Goal: Transaction & Acquisition: Purchase product/service

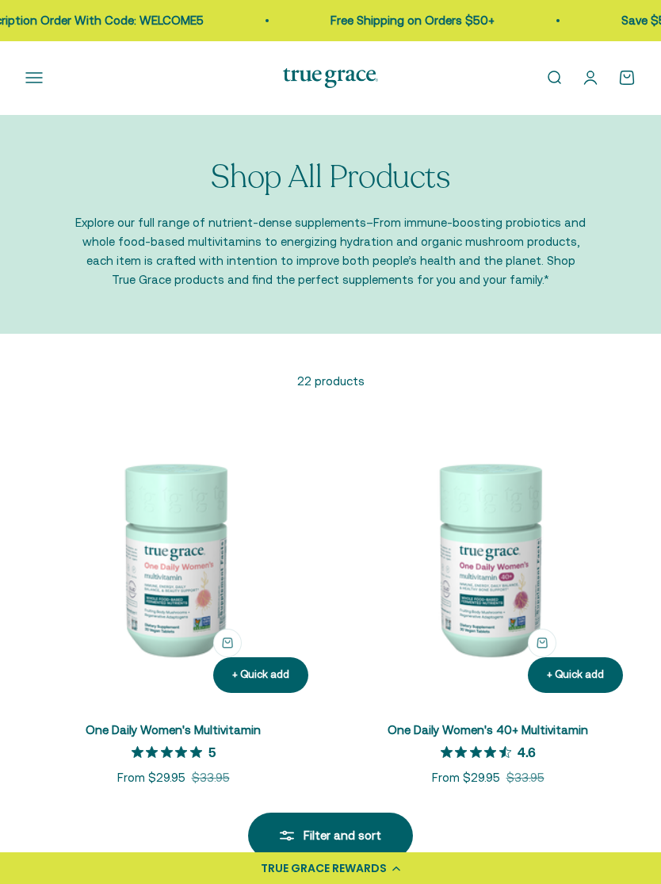
click at [25, 75] on button "Open navigation menu" at bounding box center [33, 77] width 17 height 17
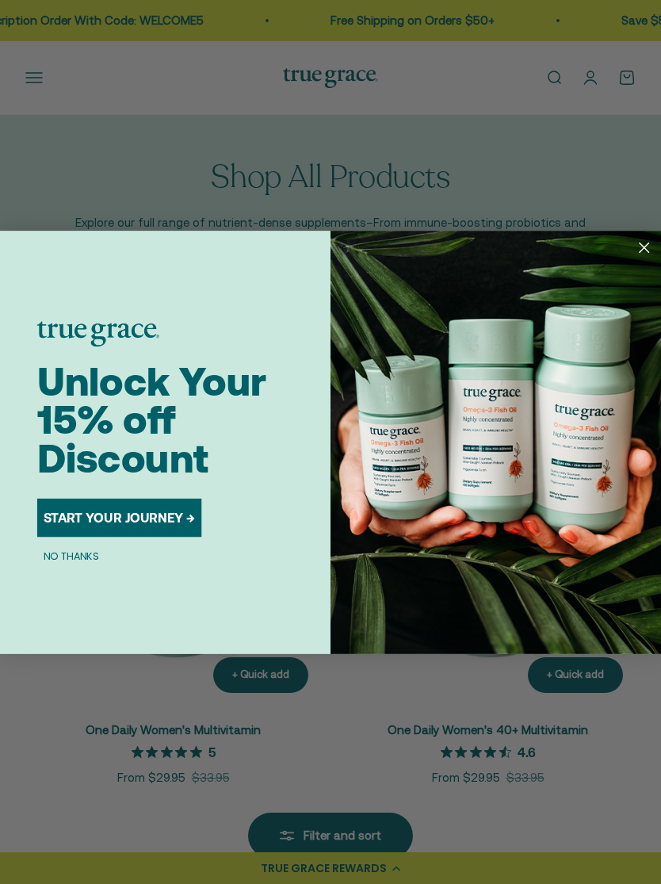
click at [638, 251] on circle "Close dialog" at bounding box center [645, 247] width 22 height 22
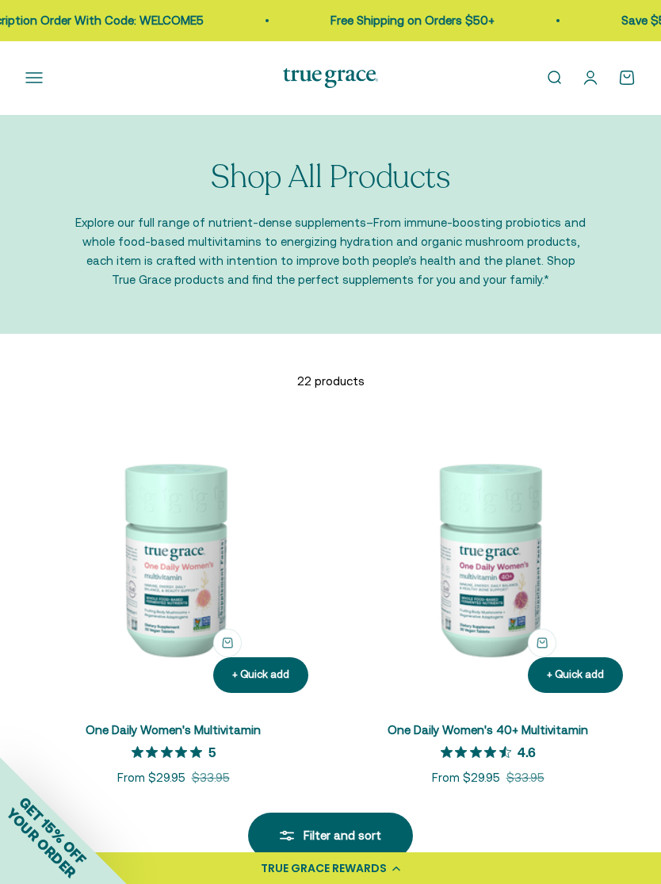
click at [25, 79] on button "Open navigation menu" at bounding box center [33, 77] width 17 height 17
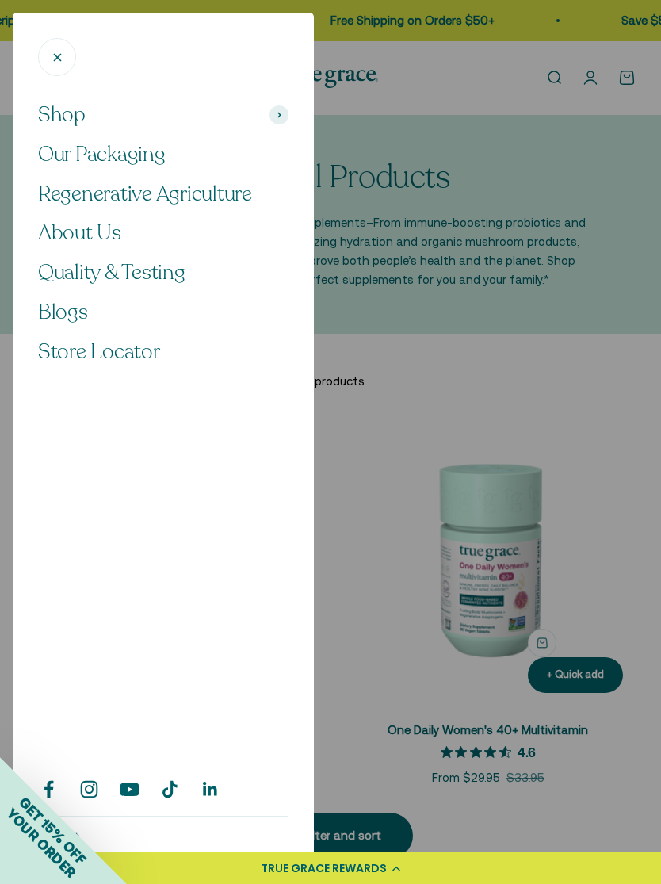
click at [90, 121] on button "Shop" at bounding box center [163, 114] width 251 height 27
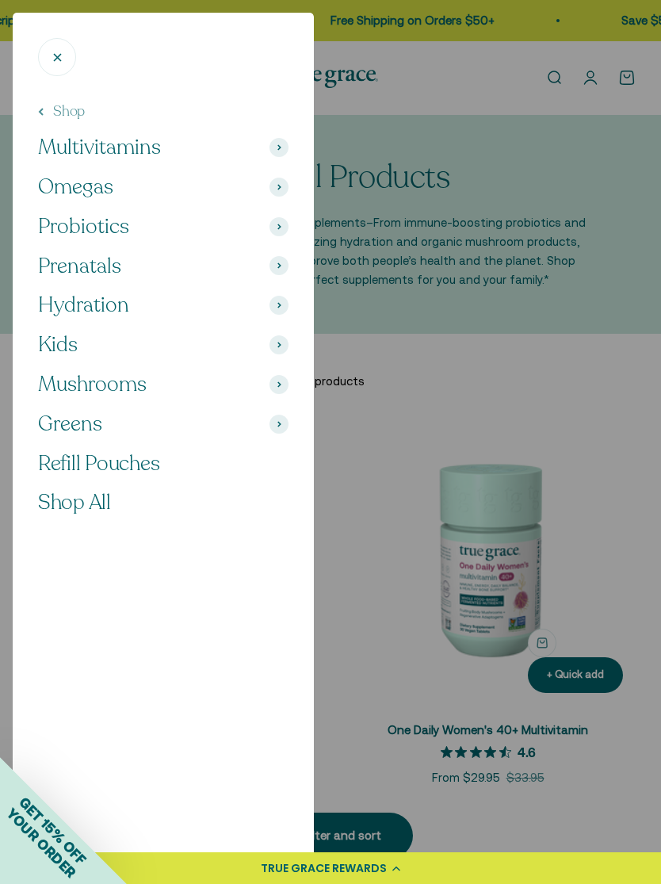
click at [73, 136] on span "Multivitamins" at bounding box center [99, 147] width 123 height 27
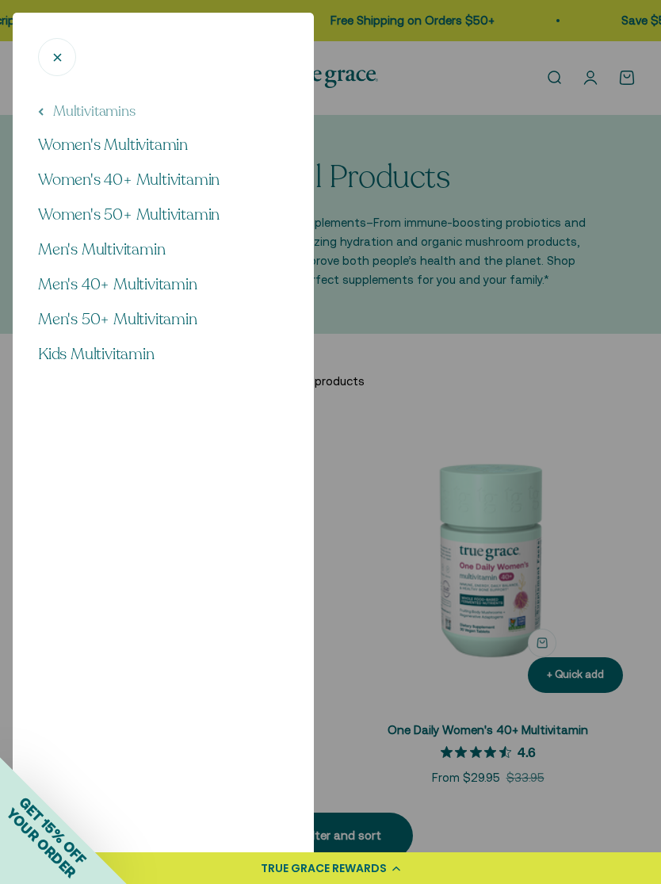
click at [90, 239] on span "Men's Multivitamin" at bounding box center [101, 249] width 127 height 21
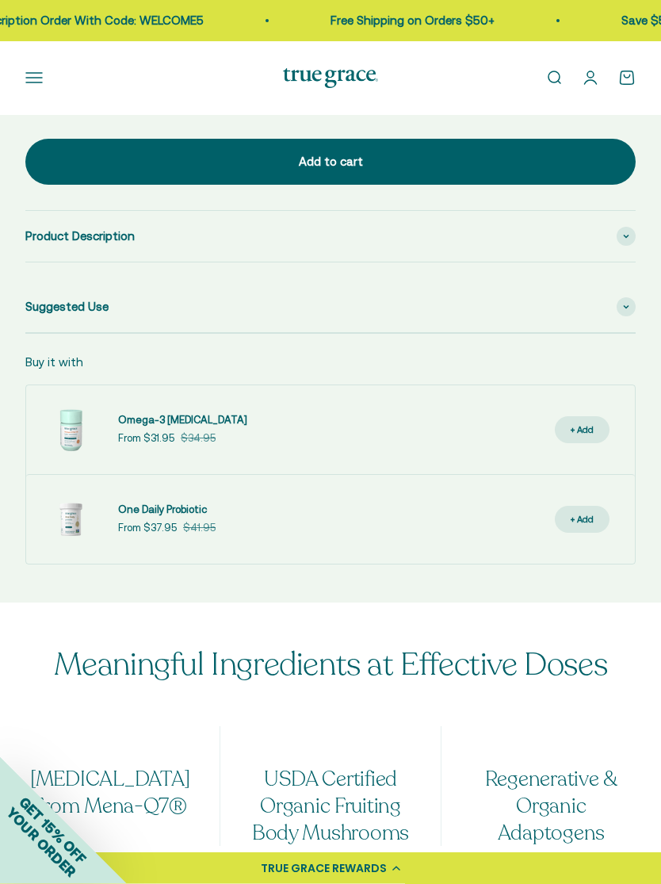
scroll to position [1422, 0]
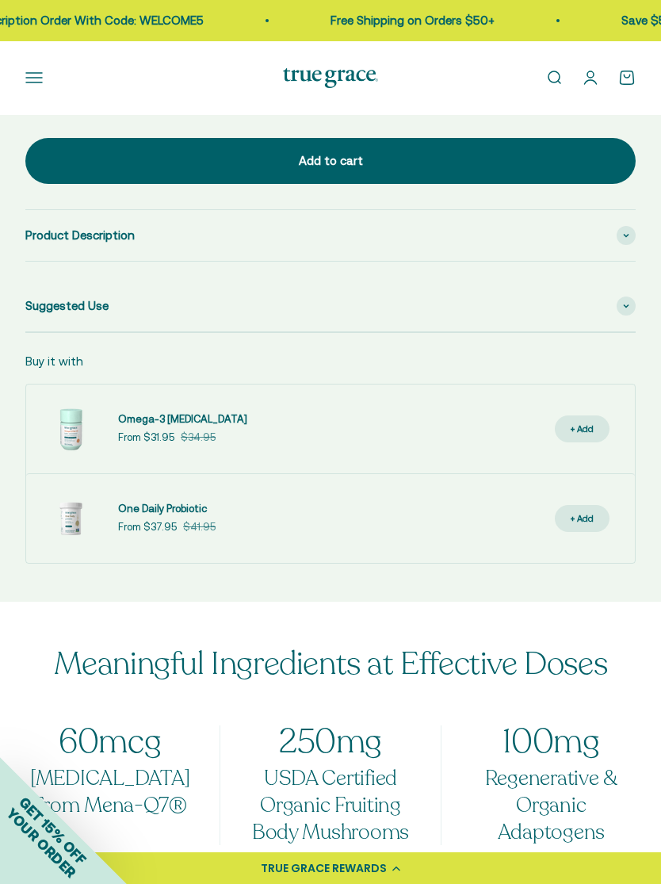
click at [626, 234] on span at bounding box center [626, 235] width 19 height 19
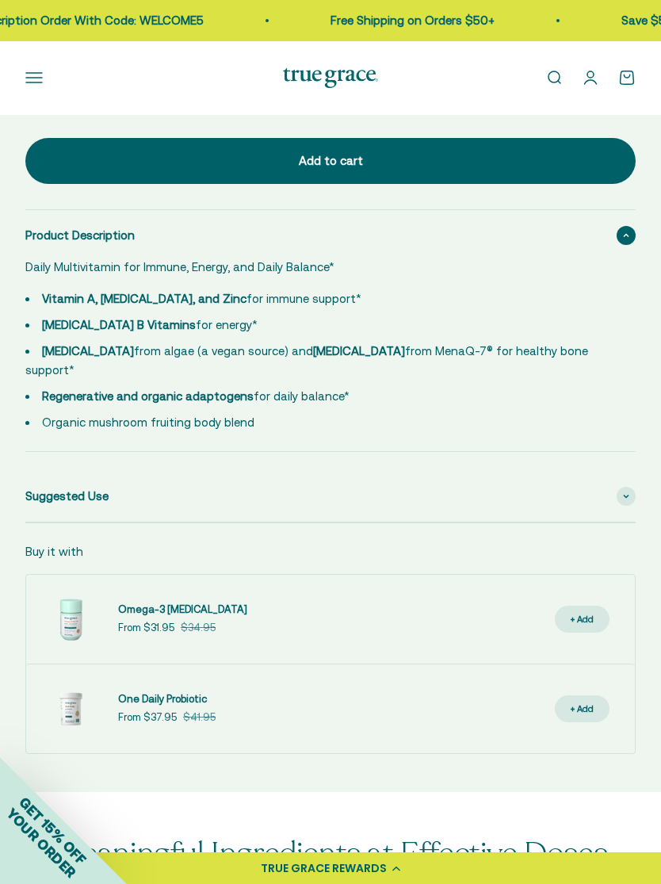
click at [53, 487] on span "Suggested Use" at bounding box center [66, 496] width 83 height 19
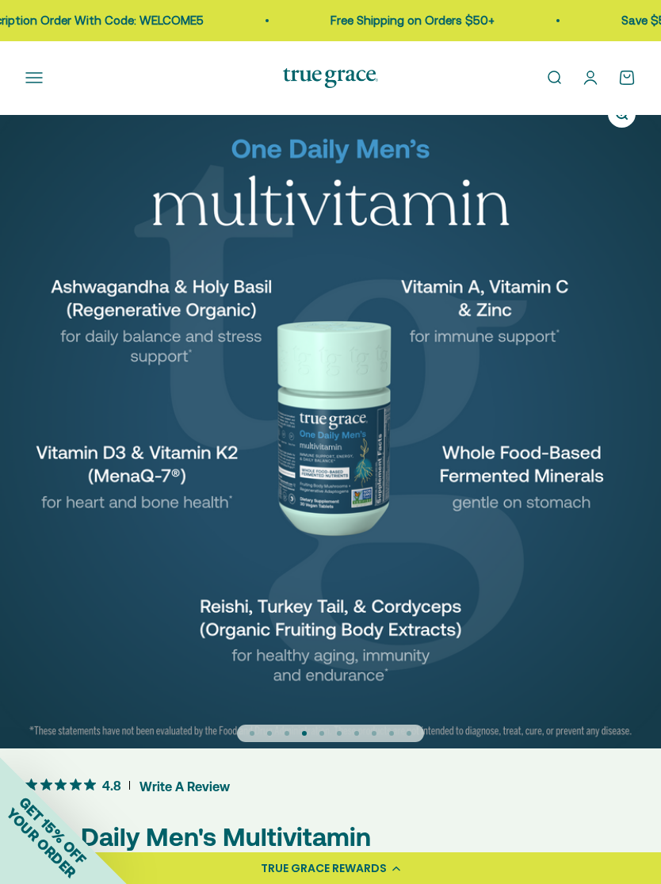
scroll to position [0, 0]
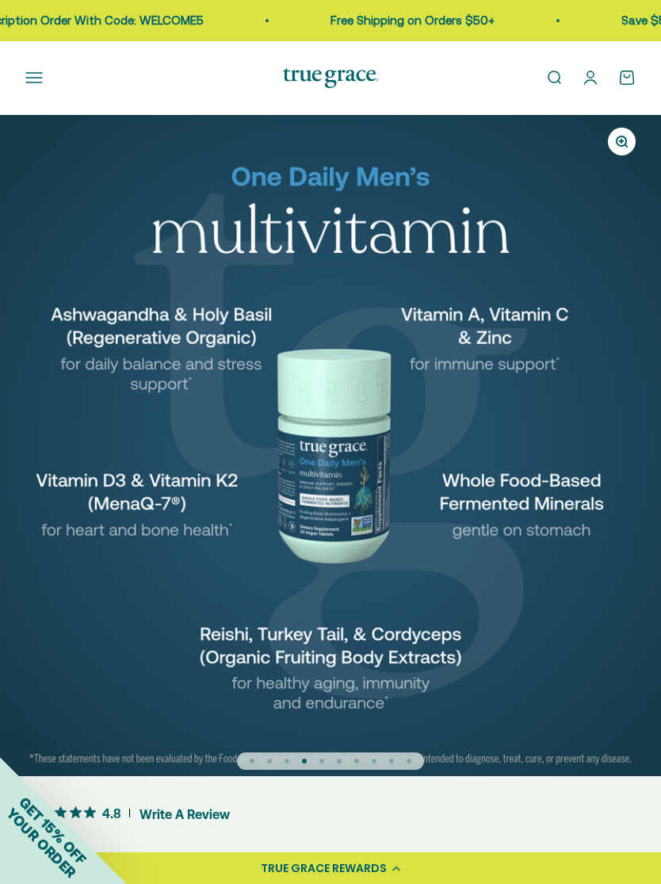
click at [36, 78] on button "Open navigation menu" at bounding box center [33, 77] width 17 height 17
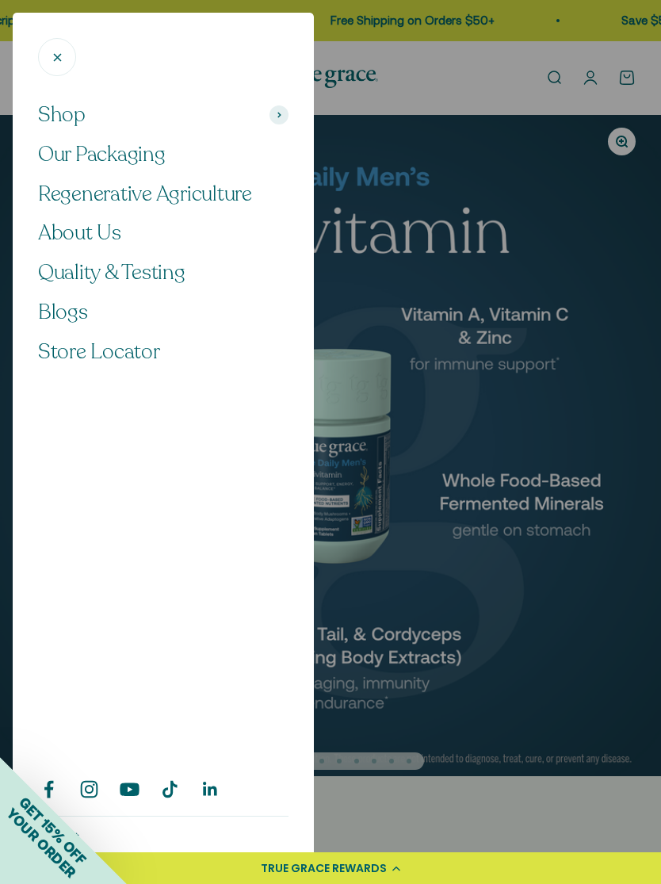
click at [56, 113] on span "Shop" at bounding box center [62, 114] width 48 height 27
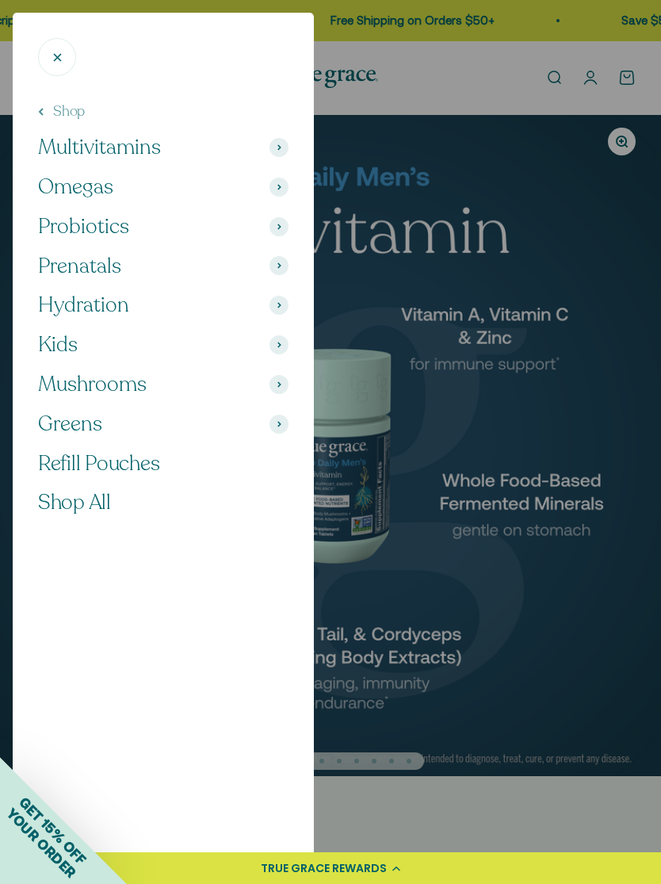
click at [52, 148] on span "Multivitamins" at bounding box center [99, 147] width 123 height 27
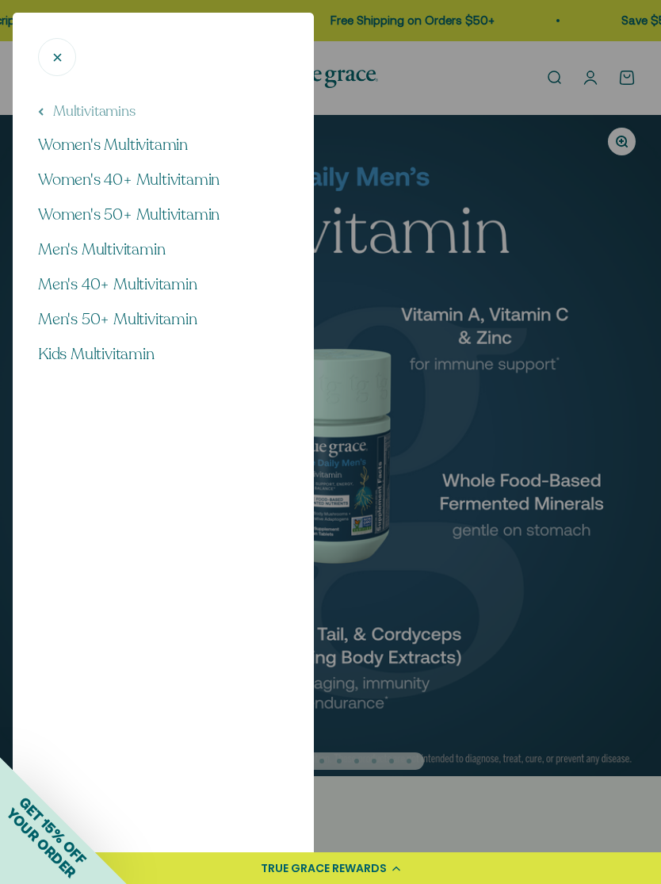
click at [59, 354] on span "Kids Multivitamin" at bounding box center [96, 353] width 117 height 21
click at [58, 117] on button "Multivitamins" at bounding box center [87, 111] width 98 height 20
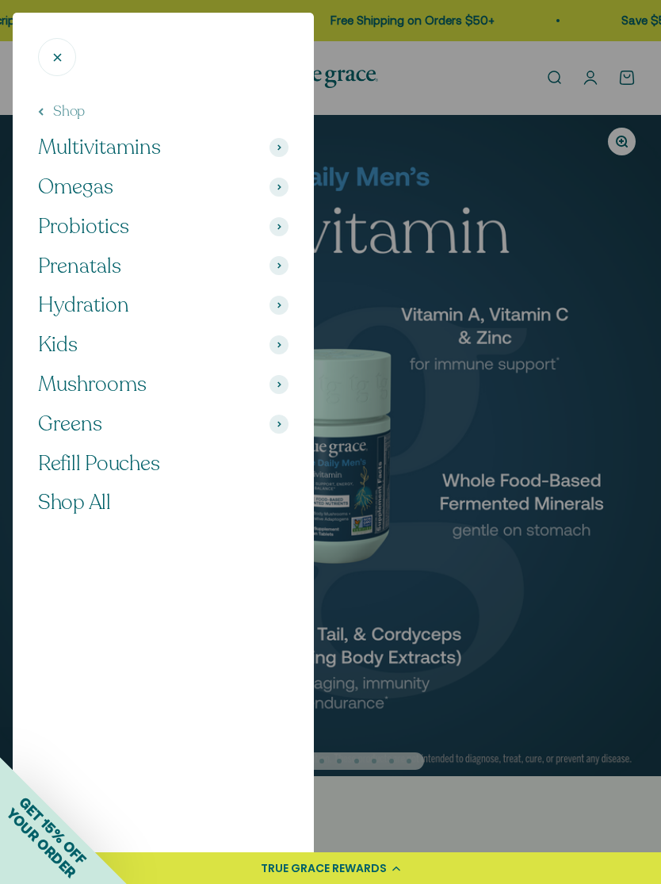
click at [56, 185] on span "Omegas" at bounding box center [75, 187] width 75 height 27
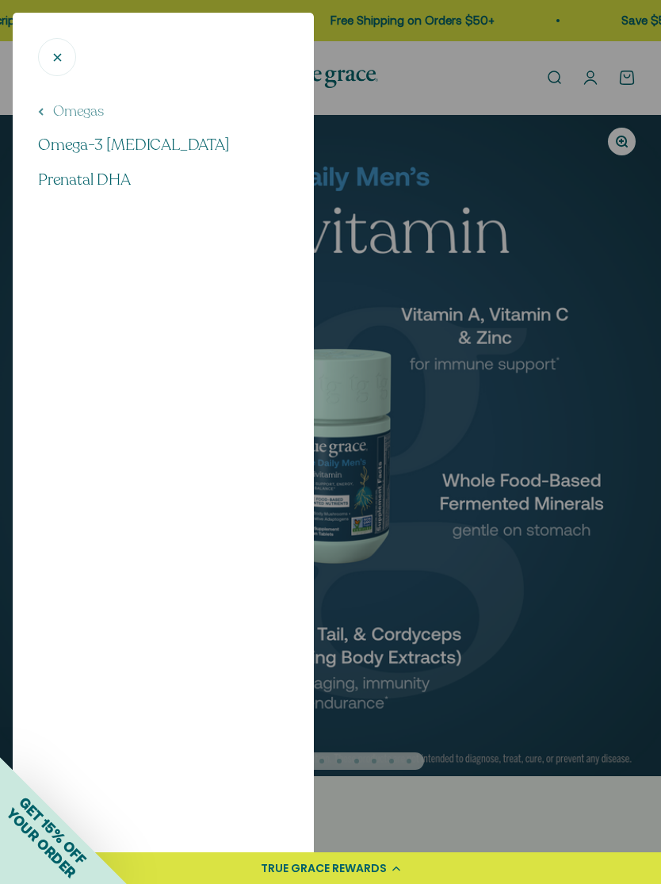
click at [52, 147] on span "Omega-3 [MEDICAL_DATA]" at bounding box center [134, 144] width 192 height 21
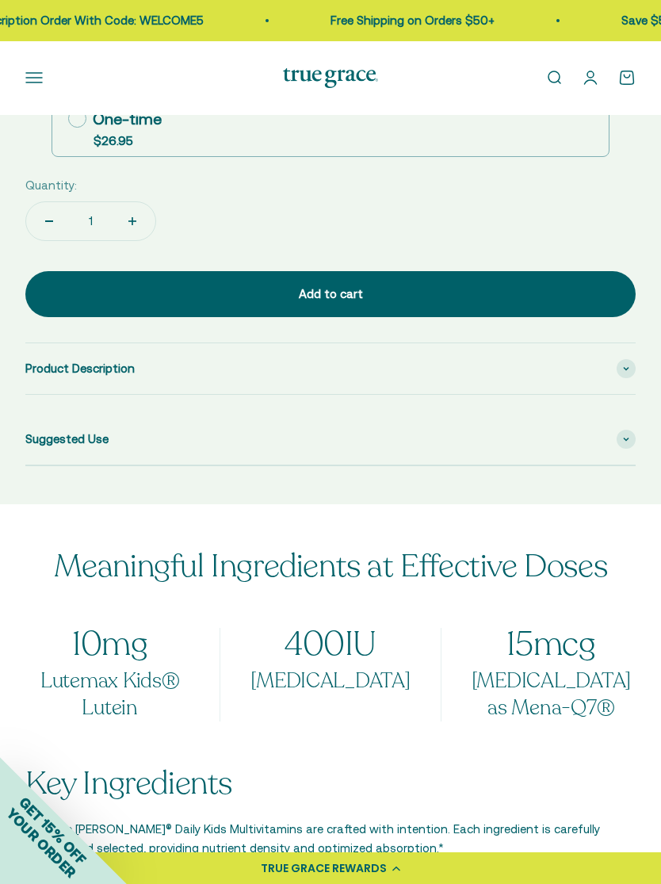
scroll to position [1294, 0]
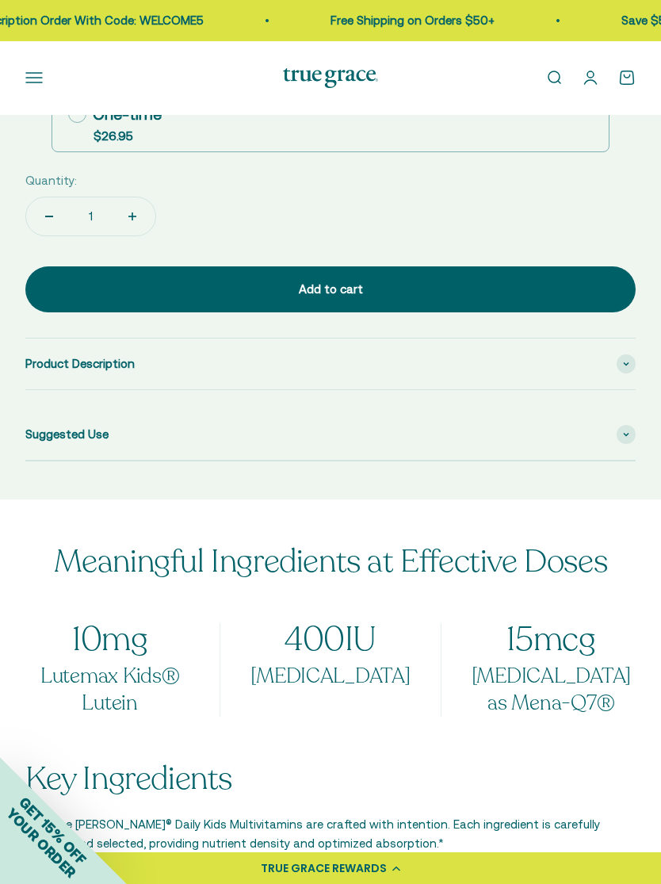
click at [98, 361] on span "Product Description" at bounding box center [79, 363] width 109 height 19
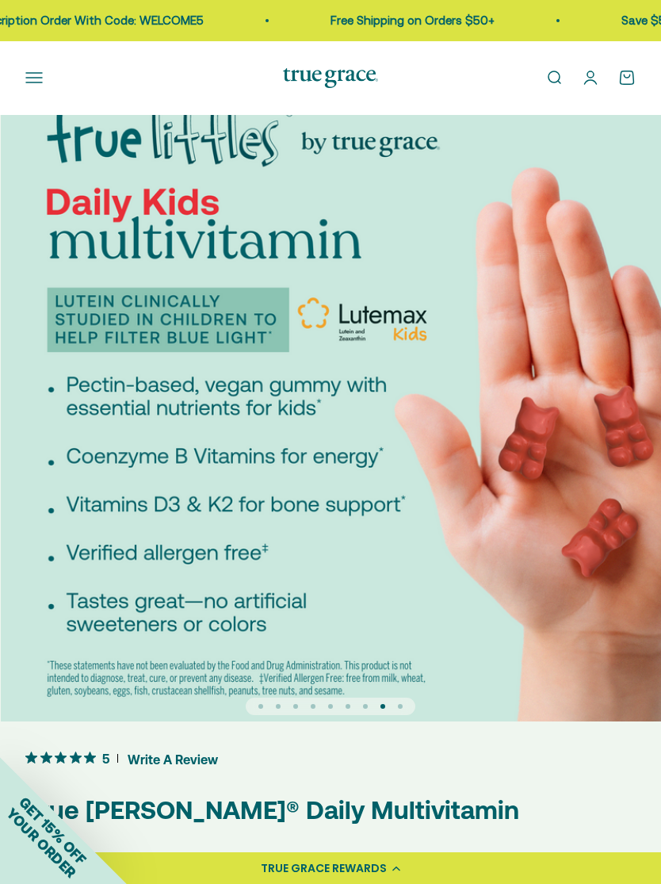
scroll to position [0, 4640]
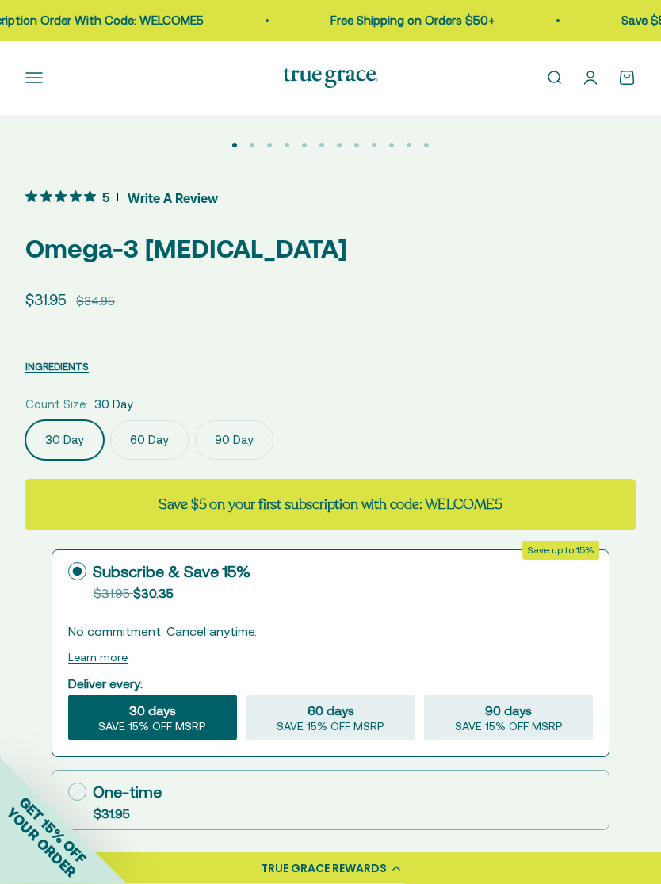
scroll to position [617, 0]
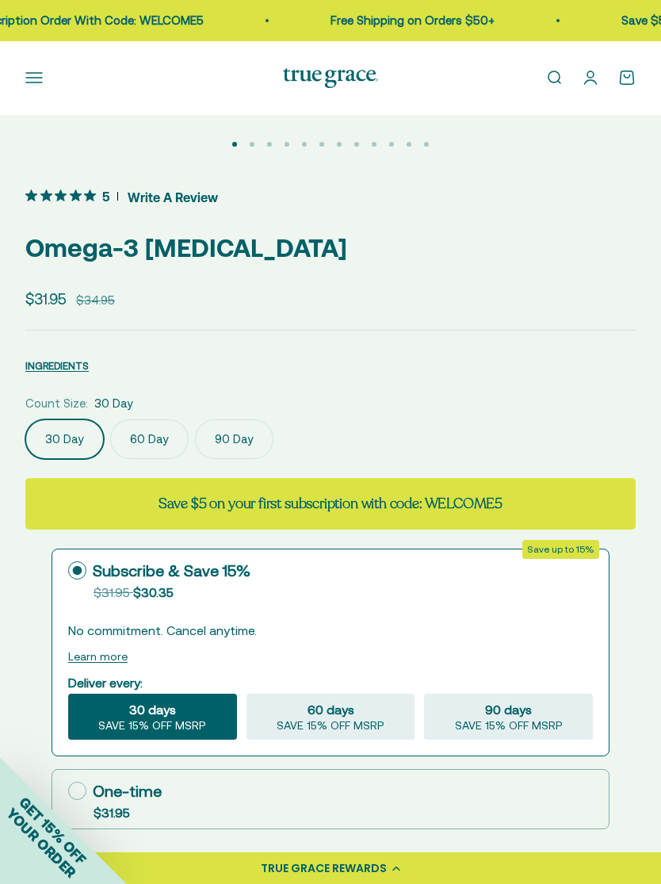
click at [31, 86] on button "Open navigation menu" at bounding box center [33, 77] width 17 height 17
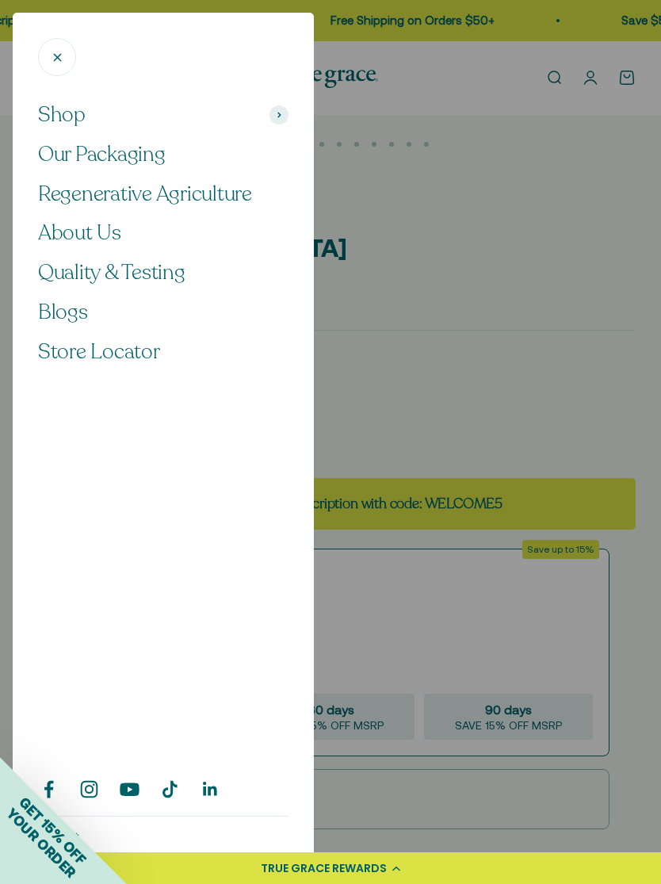
click at [56, 122] on span "Shop" at bounding box center [62, 114] width 48 height 27
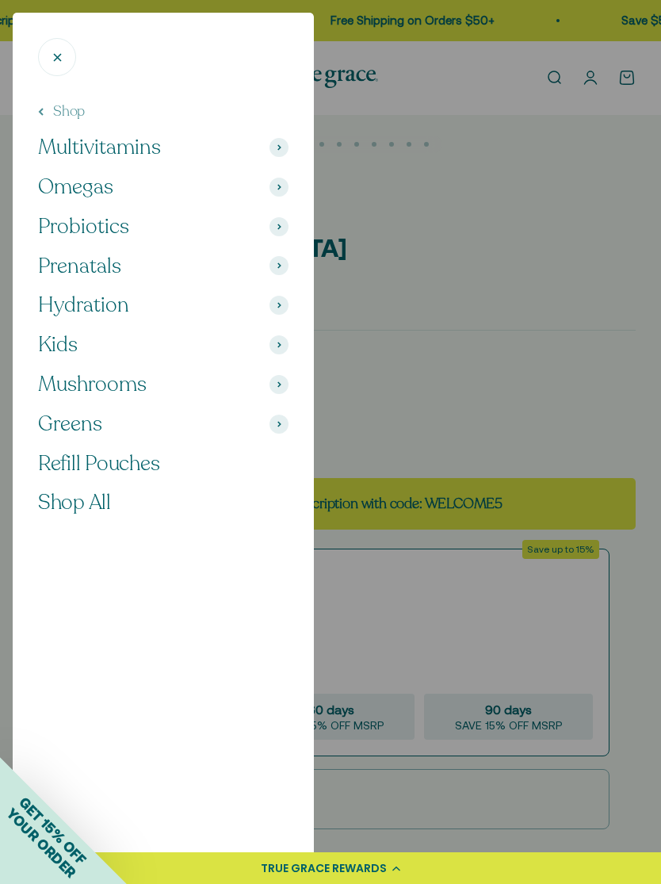
click at [65, 226] on span "Probiotics" at bounding box center [83, 226] width 91 height 27
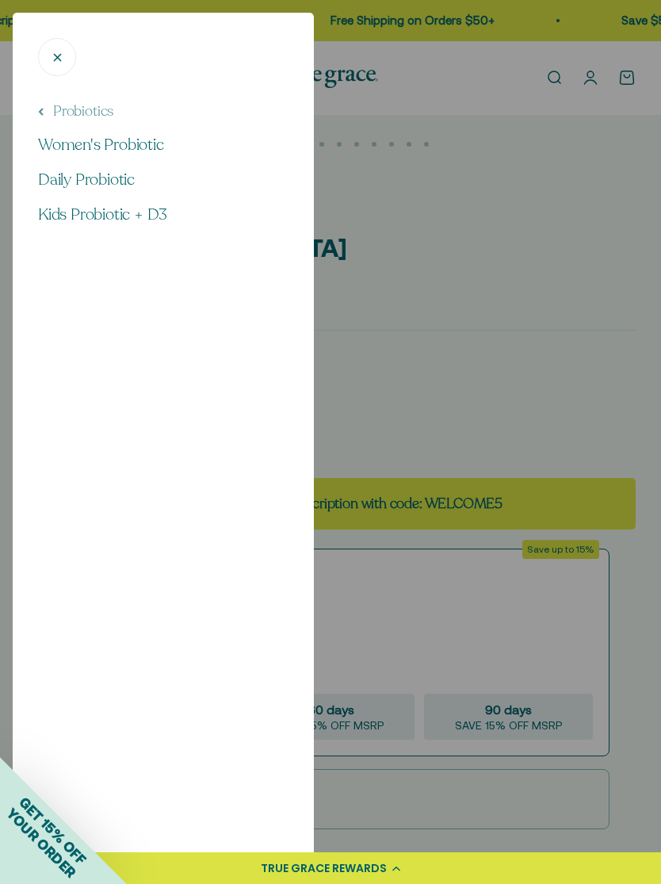
click at [48, 181] on span "Daily Probiotic" at bounding box center [86, 179] width 97 height 21
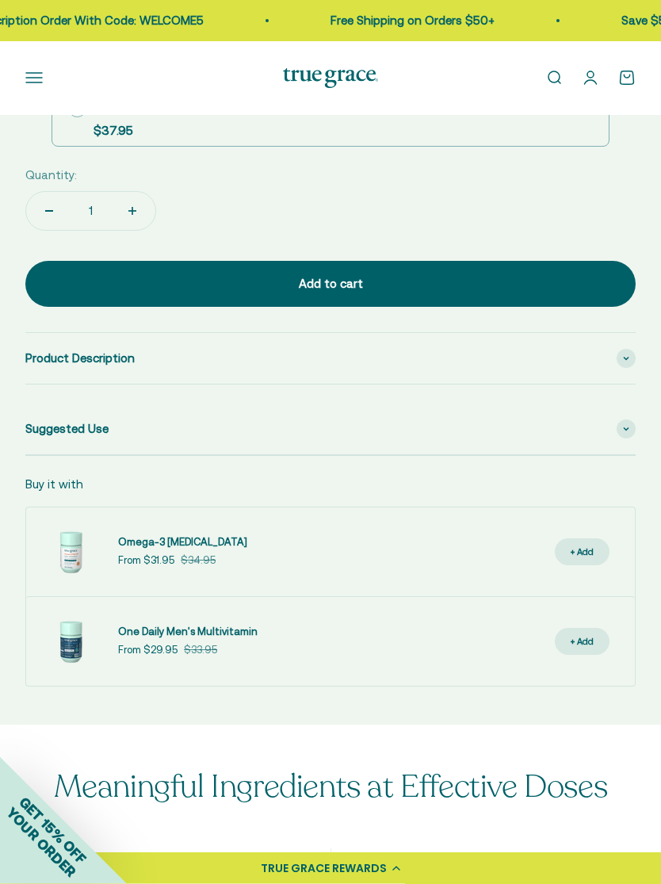
scroll to position [1325, 0]
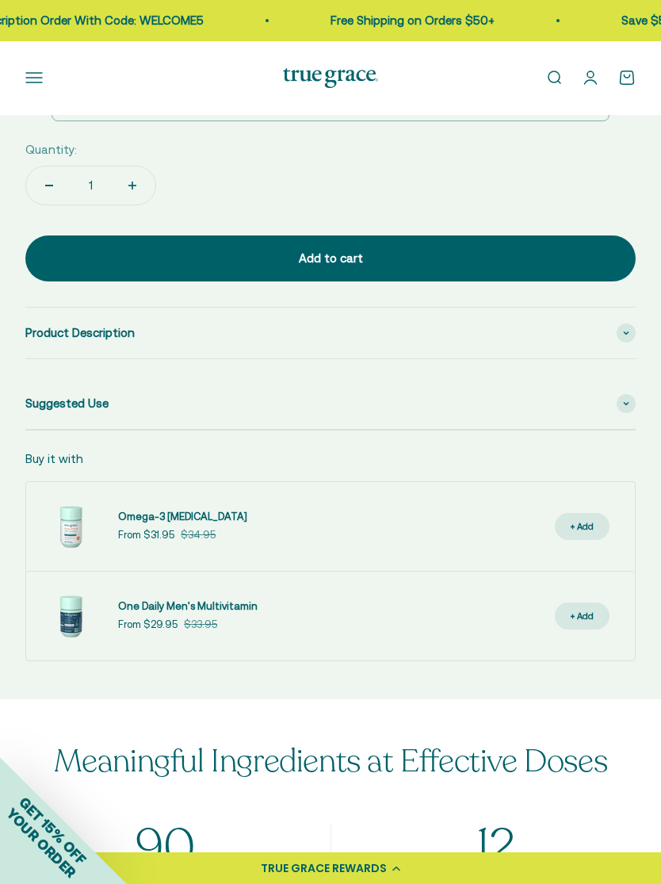
click at [34, 345] on div "Product Description" at bounding box center [330, 333] width 611 height 51
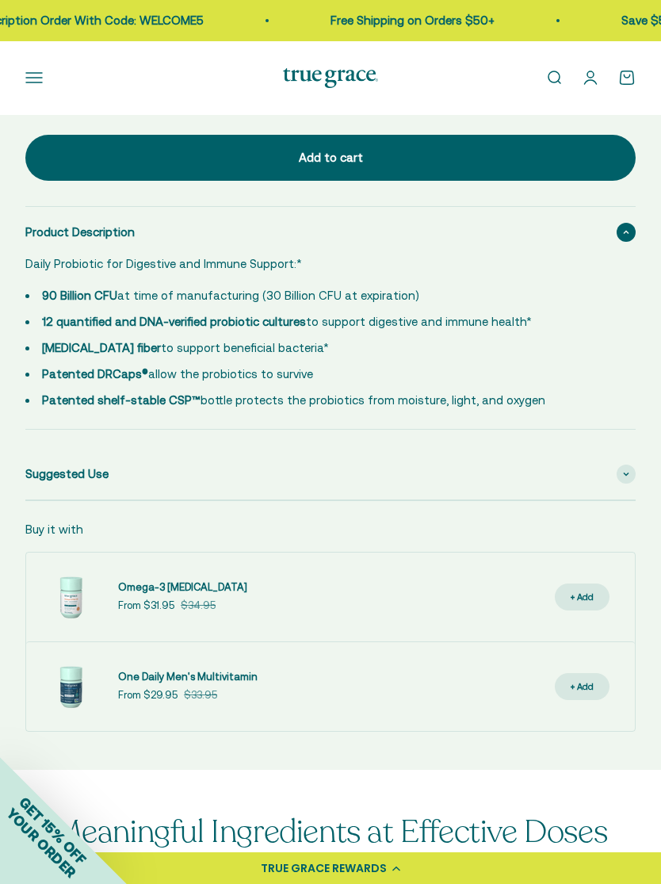
scroll to position [1443, 0]
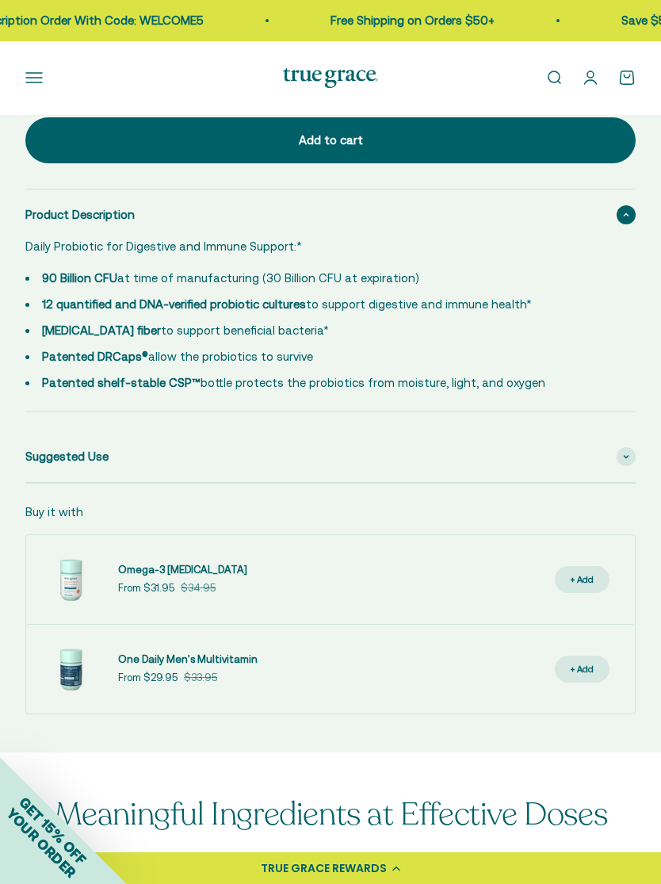
click at [133, 449] on div "Suggested Use" at bounding box center [330, 456] width 611 height 51
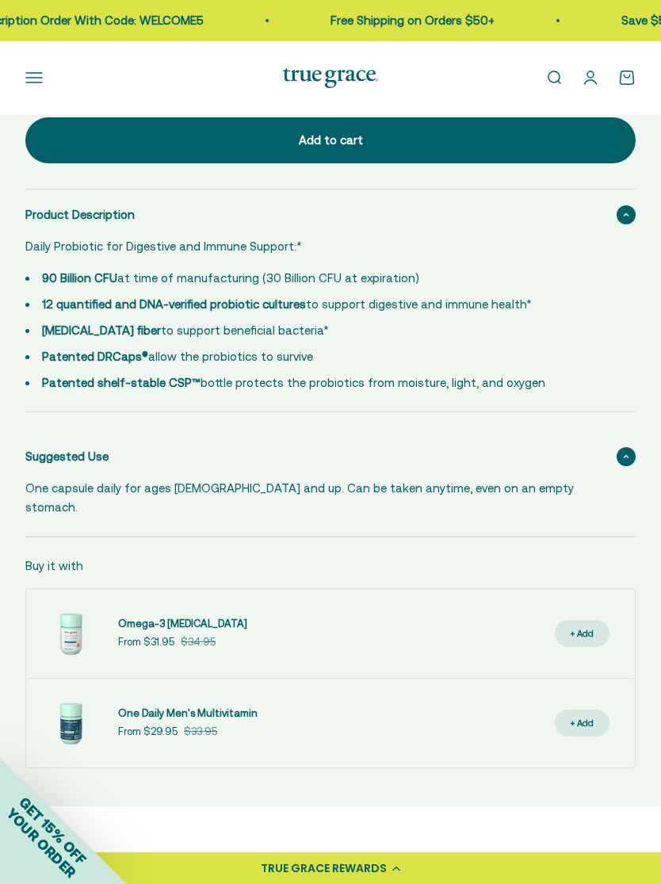
click at [596, 710] on button "+ Add" at bounding box center [582, 724] width 55 height 28
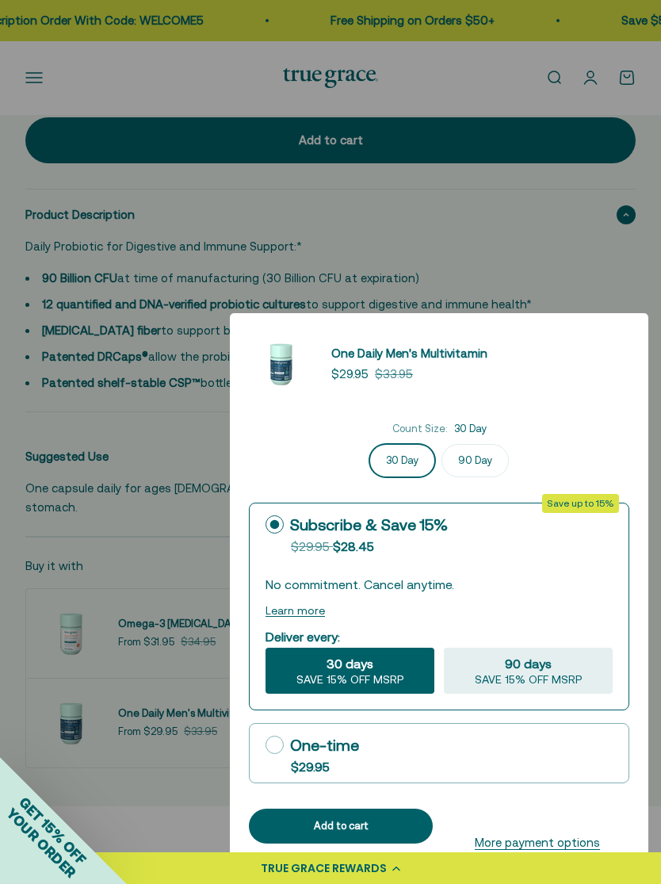
click at [480, 694] on div "90 days SAVE 15% OFF MSRP" at bounding box center [528, 671] width 169 height 46
click at [444, 648] on input "90 days SAVE 15% OFF MSRP" at bounding box center [443, 647] width 1 height 1
radio input "true"
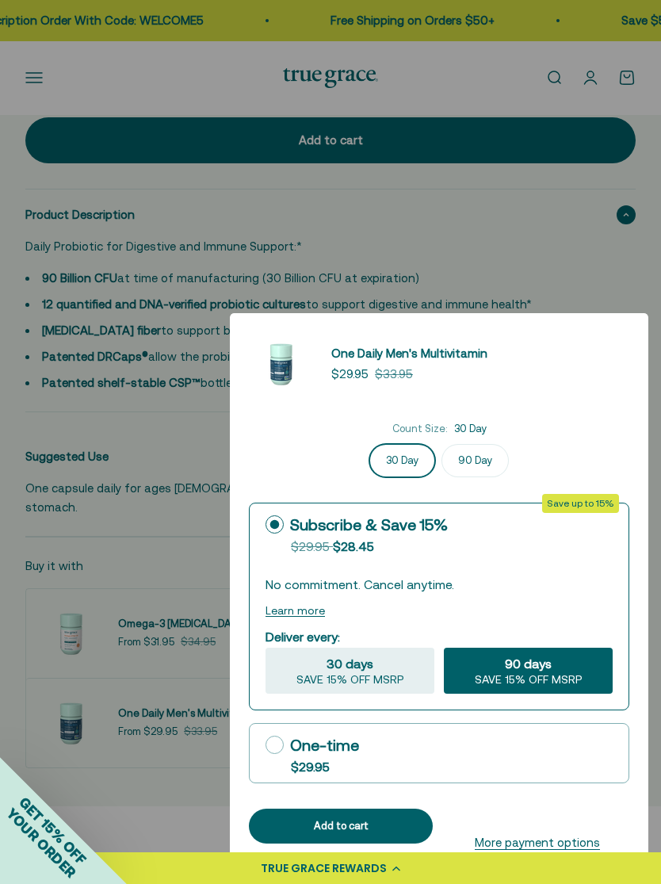
click at [270, 754] on icon at bounding box center [275, 745] width 18 height 18
click at [266, 745] on input "One-time $29.95" at bounding box center [265, 745] width 1 height 1
radio input "true"
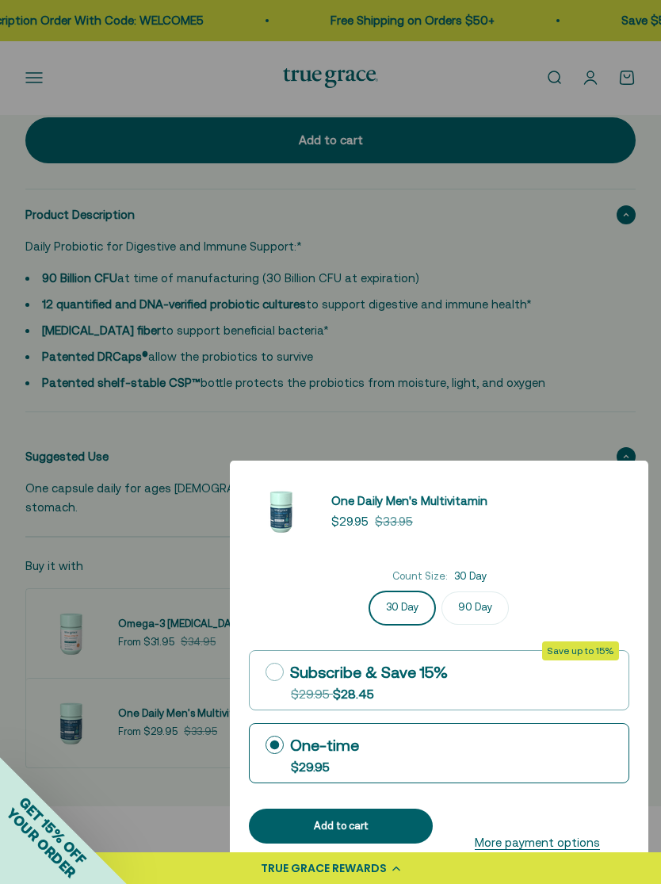
click at [304, 835] on div "Add to cart" at bounding box center [341, 826] width 146 height 17
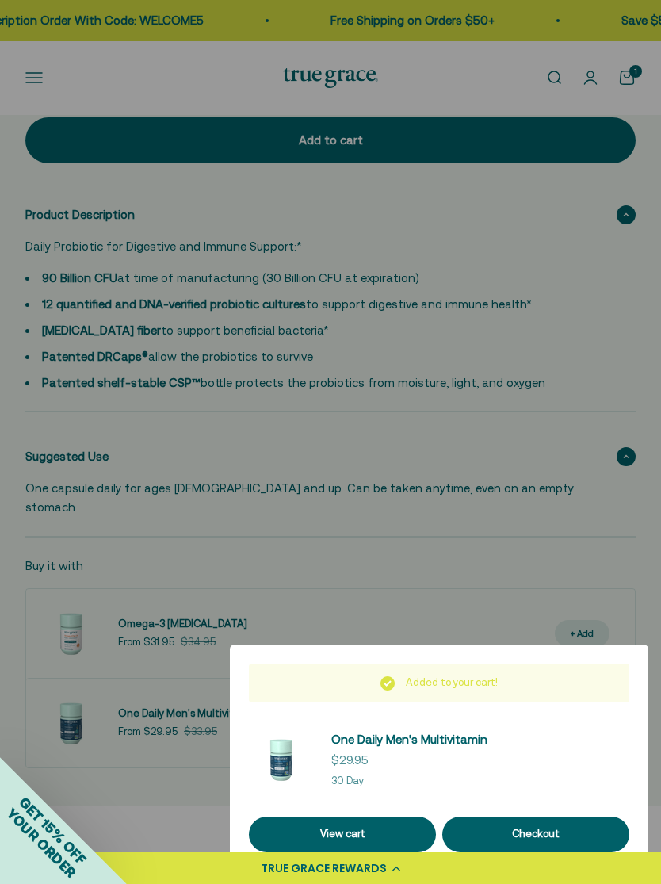
click at [466, 749] on link "One Daily Men's Multivitamin" at bounding box center [409, 739] width 156 height 19
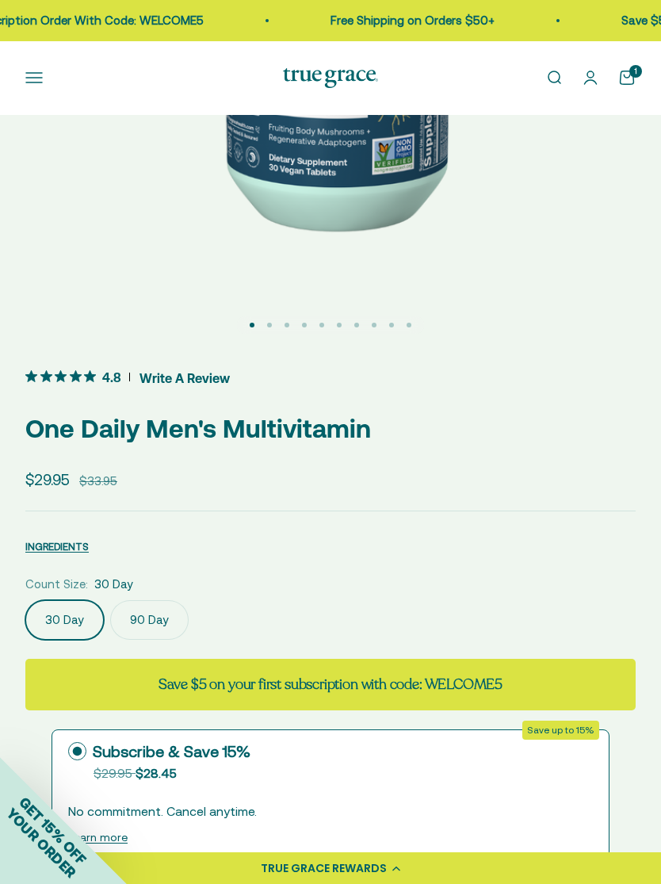
scroll to position [446, 0]
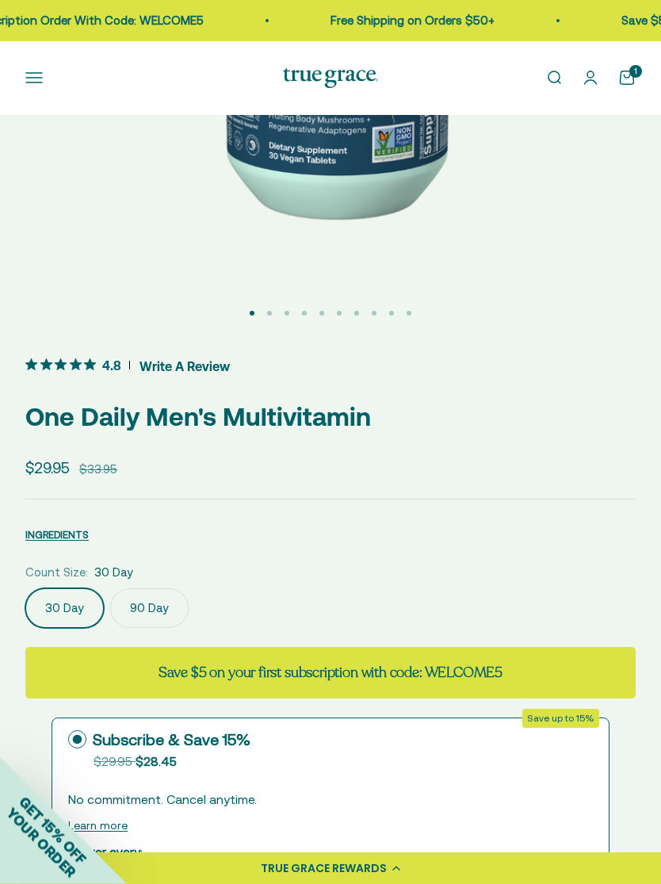
click at [149, 602] on label "90 Day" at bounding box center [149, 609] width 78 height 40
click at [25, 589] on input "90 Day" at bounding box center [25, 588] width 1 height 1
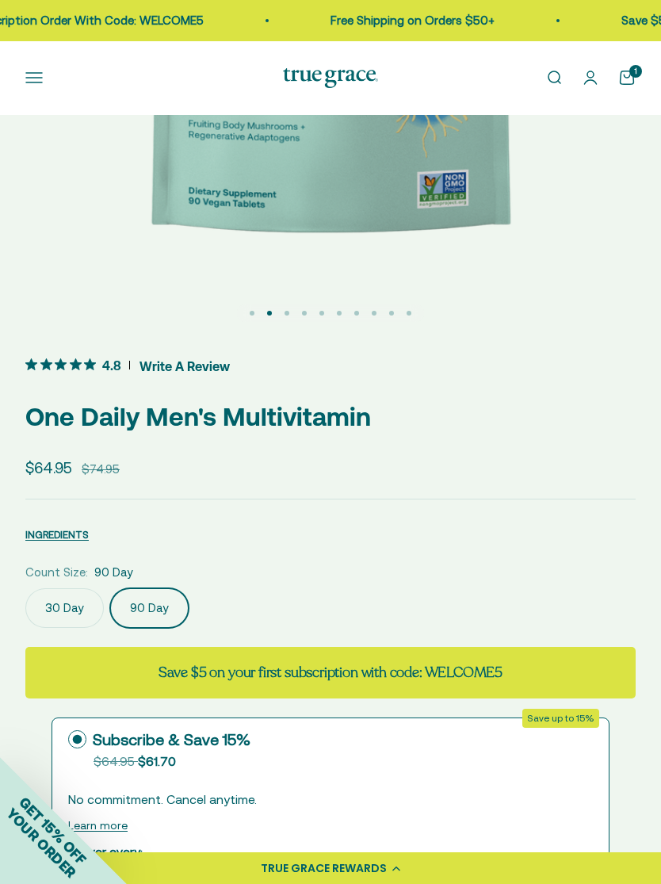
click at [63, 607] on label "30 Day" at bounding box center [64, 608] width 78 height 40
click at [25, 588] on input "30 Day" at bounding box center [25, 588] width 1 height 1
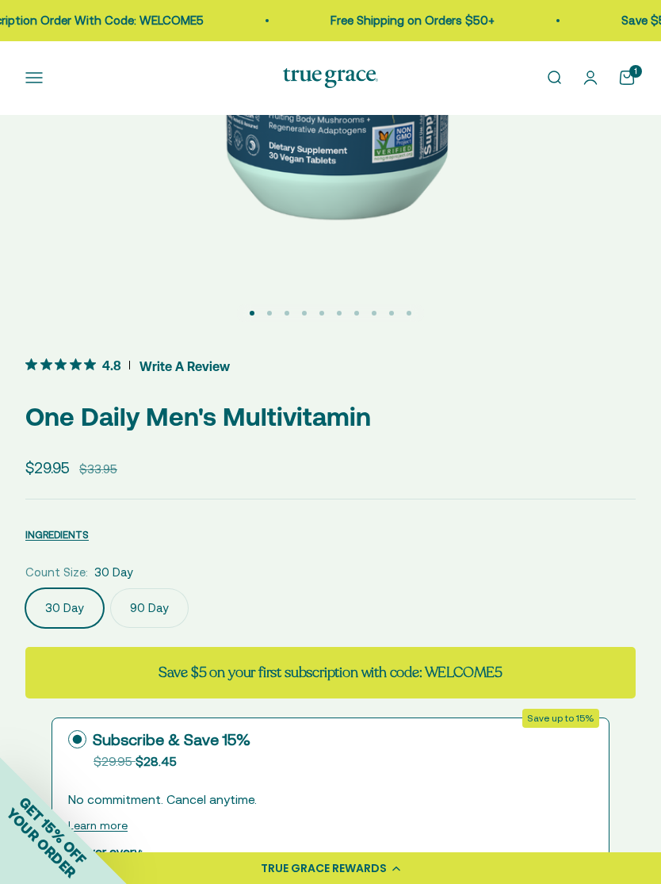
click at [140, 611] on label "90 Day" at bounding box center [149, 608] width 78 height 40
click at [25, 588] on input "90 Day" at bounding box center [25, 588] width 1 height 1
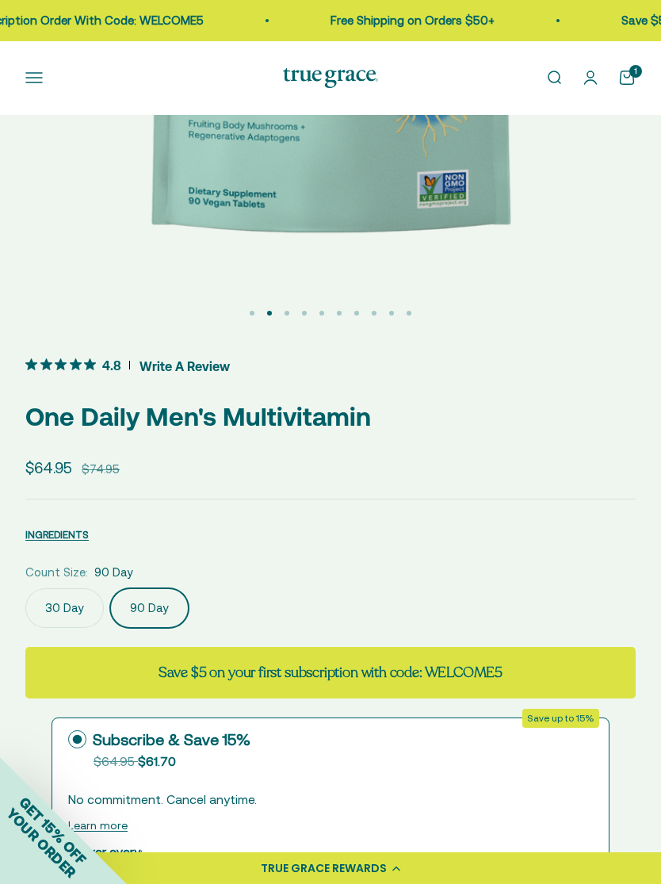
click at [66, 600] on label "30 Day" at bounding box center [64, 608] width 78 height 40
click at [25, 588] on input "30 Day" at bounding box center [25, 588] width 1 height 1
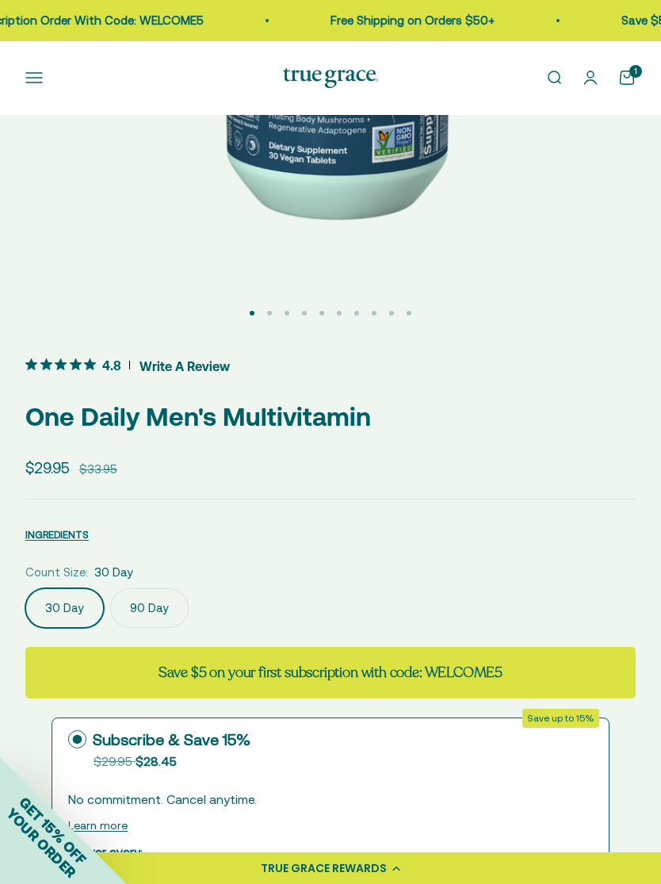
click at [138, 611] on label "90 Day" at bounding box center [149, 608] width 78 height 40
click at [25, 588] on input "90 Day" at bounding box center [25, 588] width 1 height 1
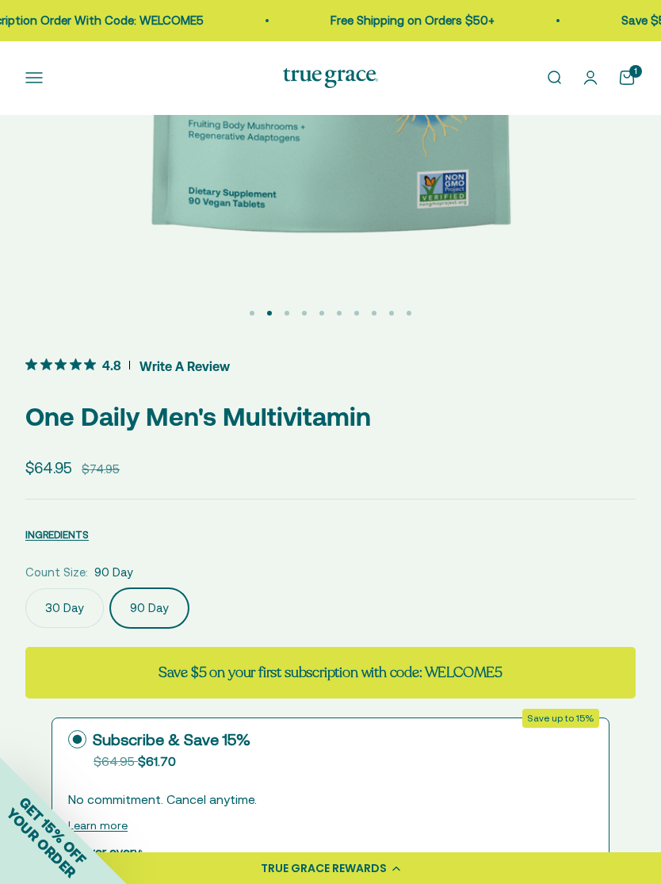
click at [75, 615] on label "30 Day" at bounding box center [64, 608] width 78 height 40
click at [25, 588] on input "30 Day" at bounding box center [25, 588] width 1 height 1
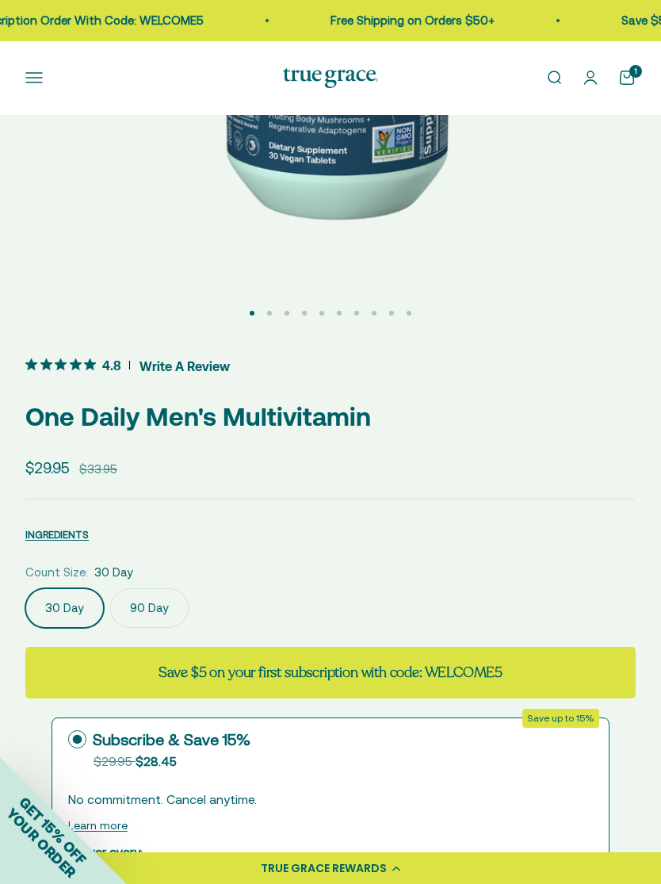
click at [143, 617] on label "90 Day" at bounding box center [149, 608] width 78 height 40
click at [25, 588] on input "90 Day" at bounding box center [25, 588] width 1 height 1
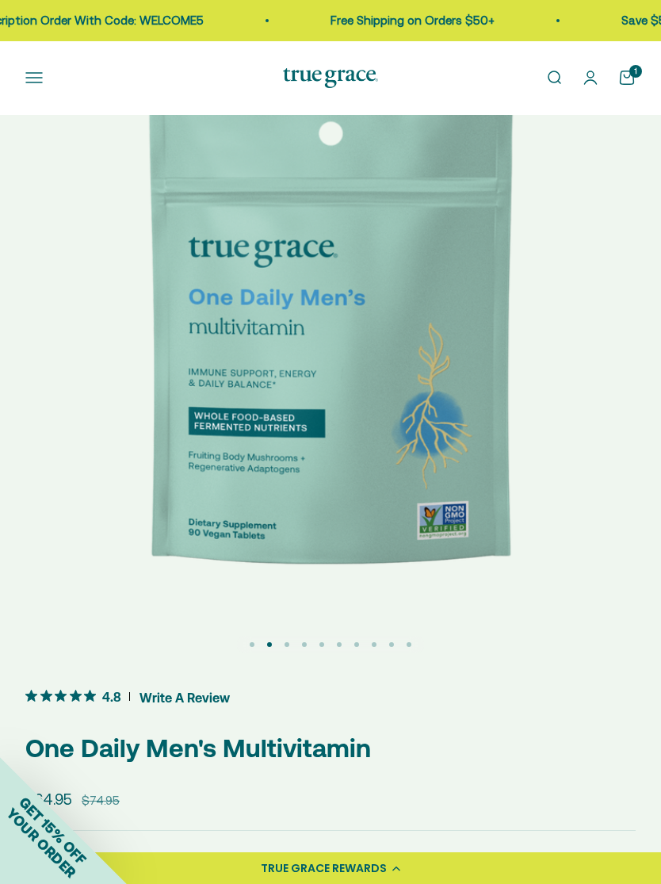
scroll to position [118, 0]
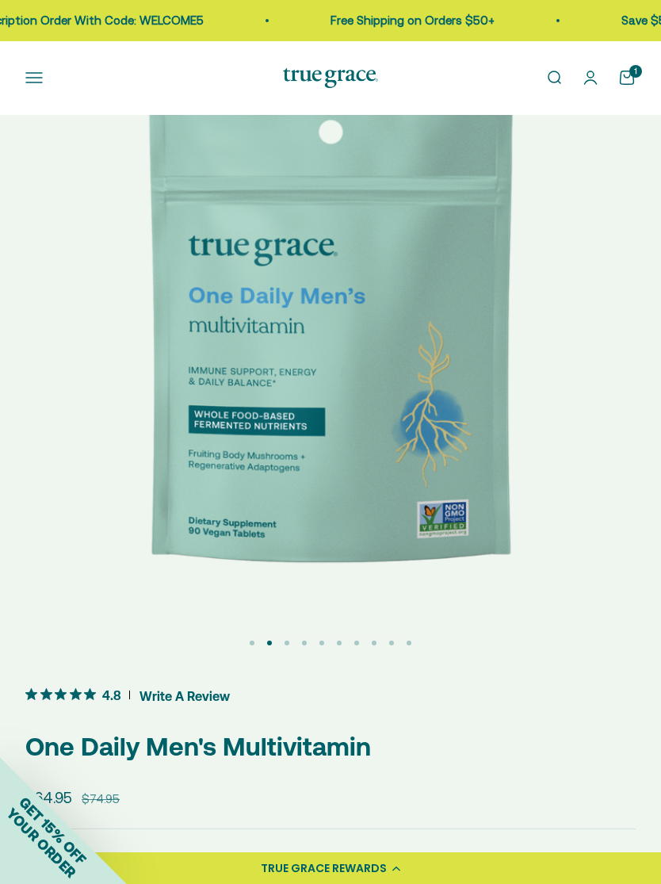
click at [25, 76] on button "Open navigation menu" at bounding box center [33, 77] width 17 height 17
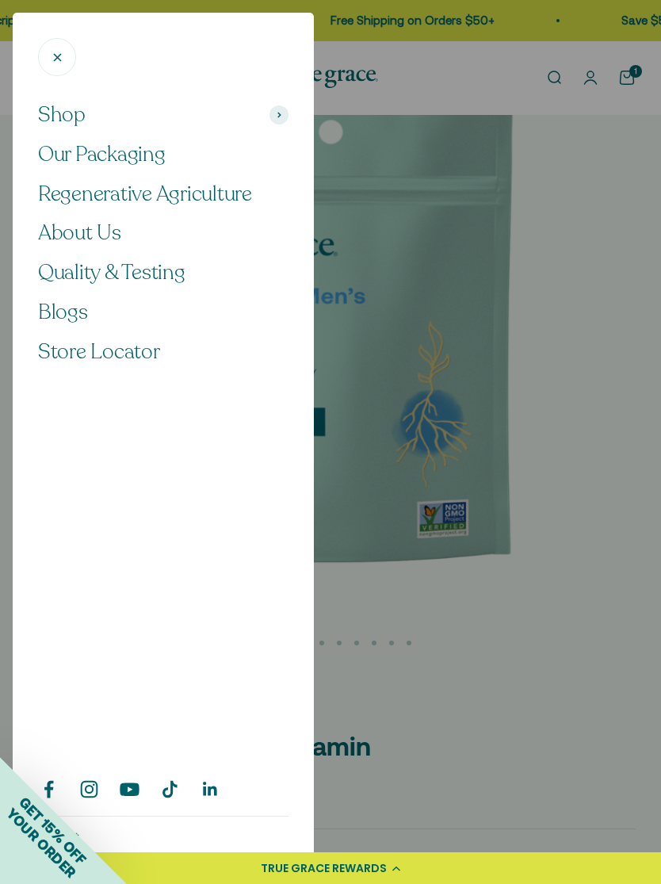
click at [56, 117] on span "Shop" at bounding box center [62, 114] width 48 height 27
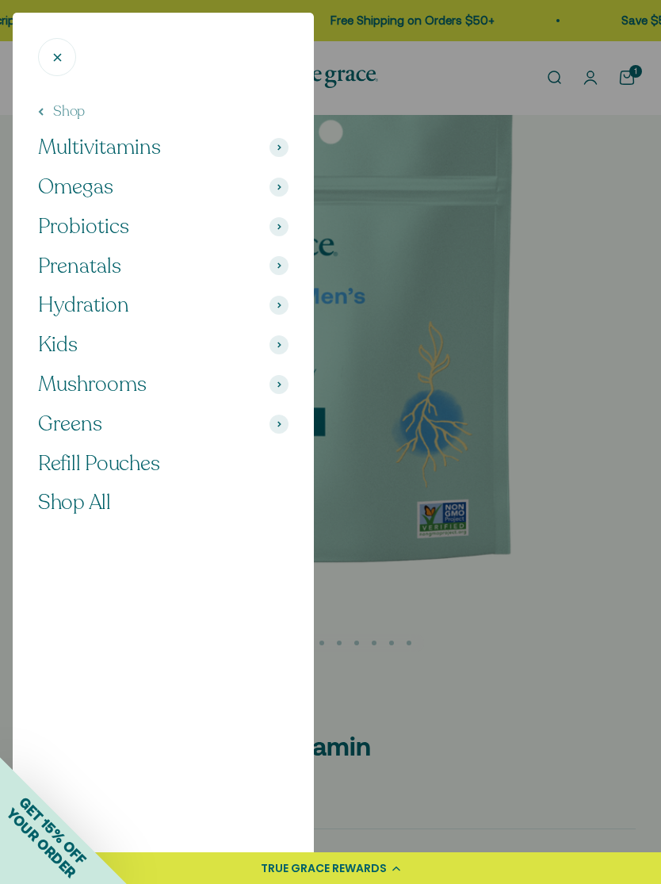
click at [71, 231] on span "Probiotics" at bounding box center [83, 226] width 91 height 27
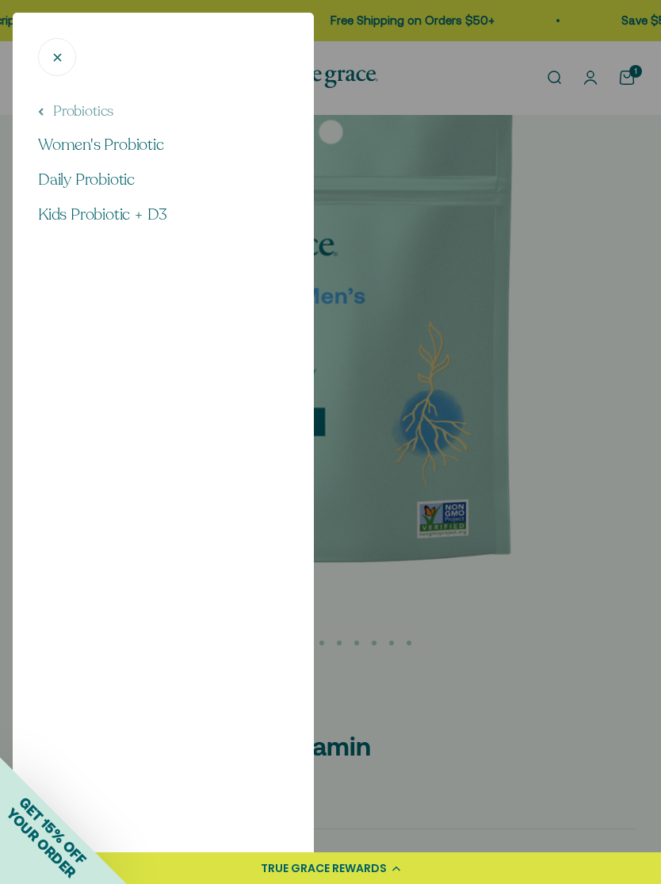
click at [62, 189] on span "Daily Probiotic" at bounding box center [86, 179] width 97 height 21
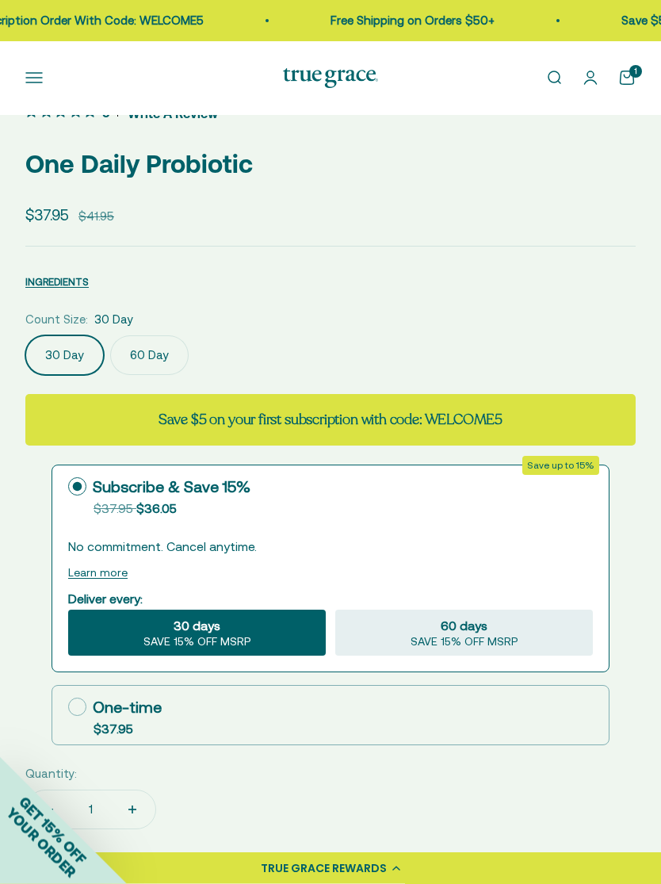
scroll to position [701, 0]
click at [146, 349] on label "60 Day" at bounding box center [149, 355] width 78 height 40
click at [25, 335] on input "60 Day" at bounding box center [25, 335] width 1 height 1
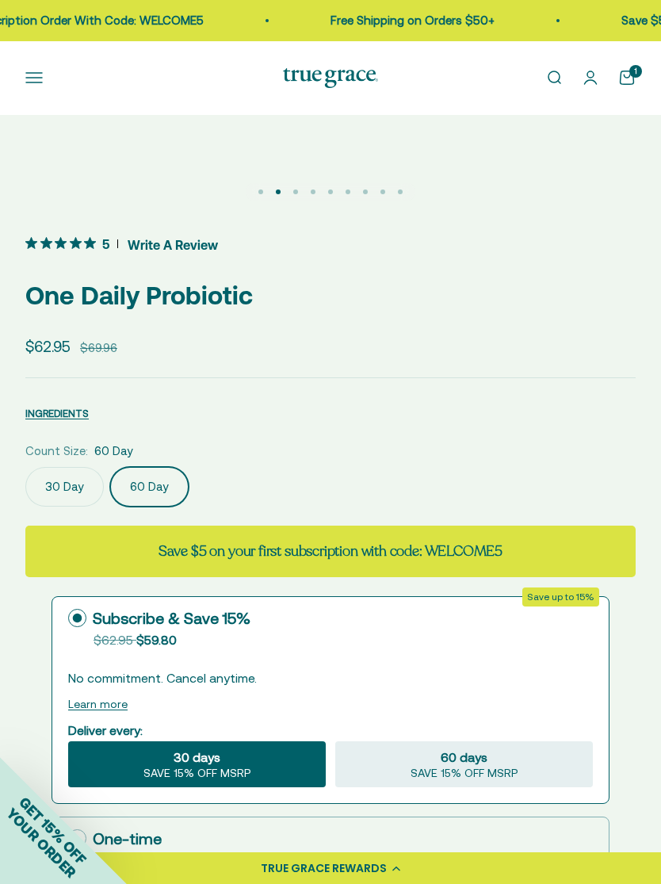
scroll to position [571, 0]
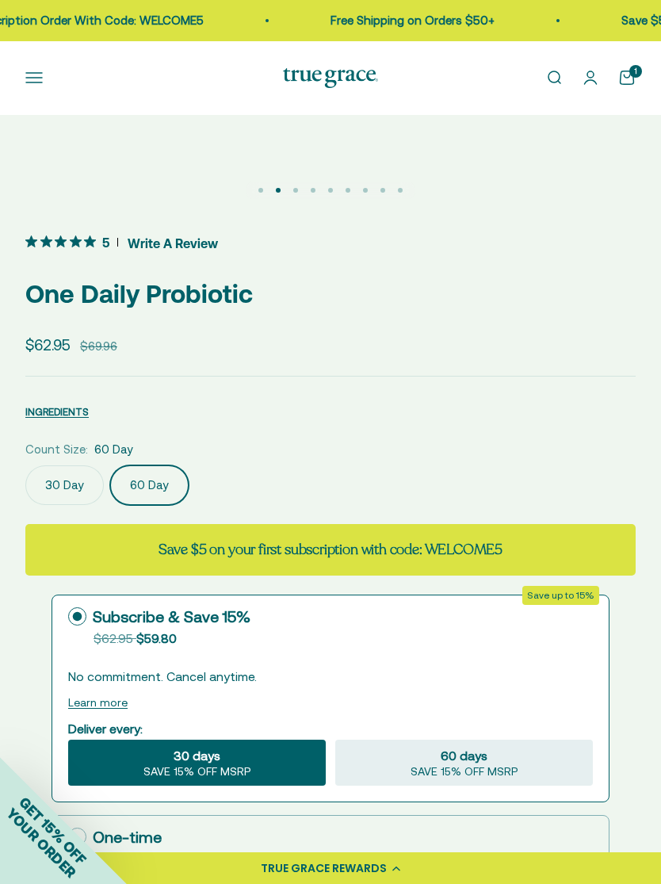
click at [63, 493] on label "30 Day" at bounding box center [64, 485] width 78 height 40
click at [25, 465] on input "30 Day" at bounding box center [25, 465] width 1 height 1
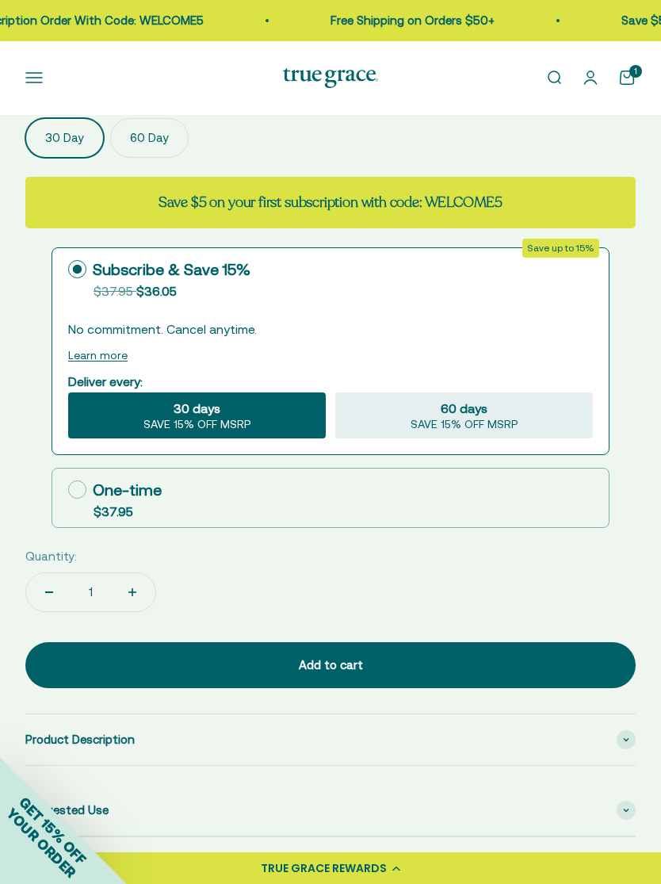
scroll to position [920, 0]
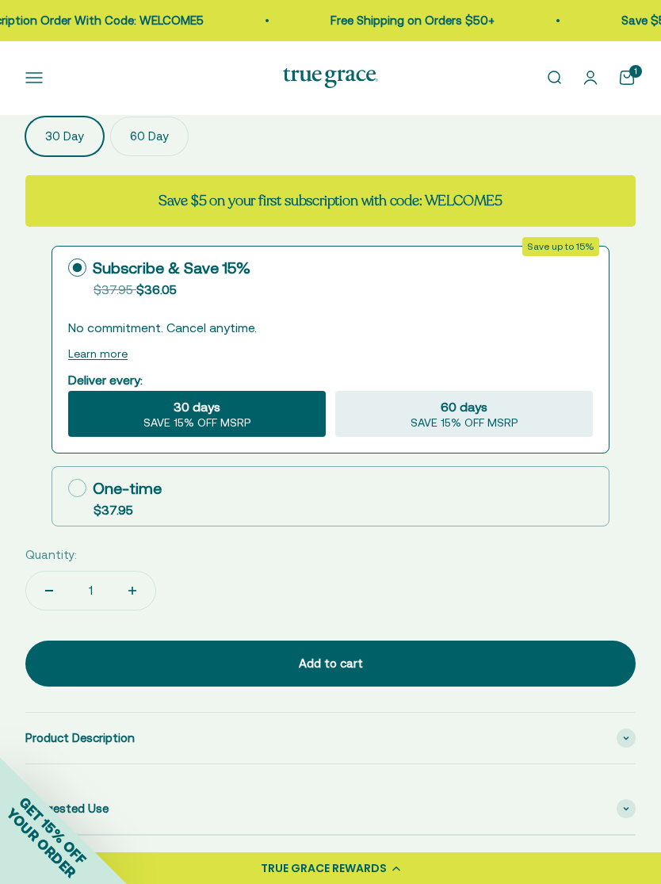
click at [88, 493] on div "One-time" at bounding box center [115, 489] width 94 height 24
click at [68, 488] on input "One-time $37.95" at bounding box center [67, 488] width 1 height 1
radio input "true"
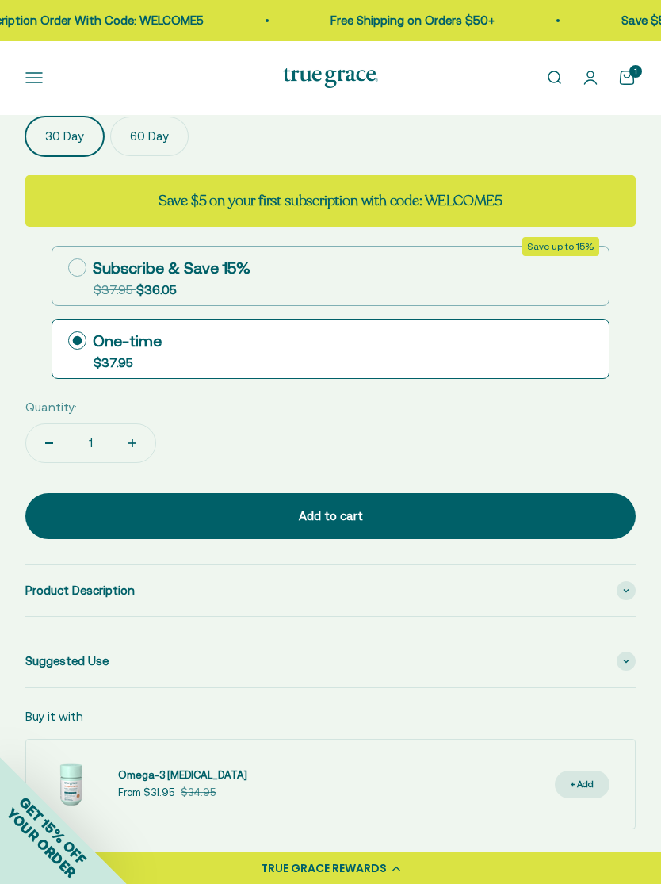
click at [87, 507] on div "Add to cart" at bounding box center [330, 516] width 547 height 19
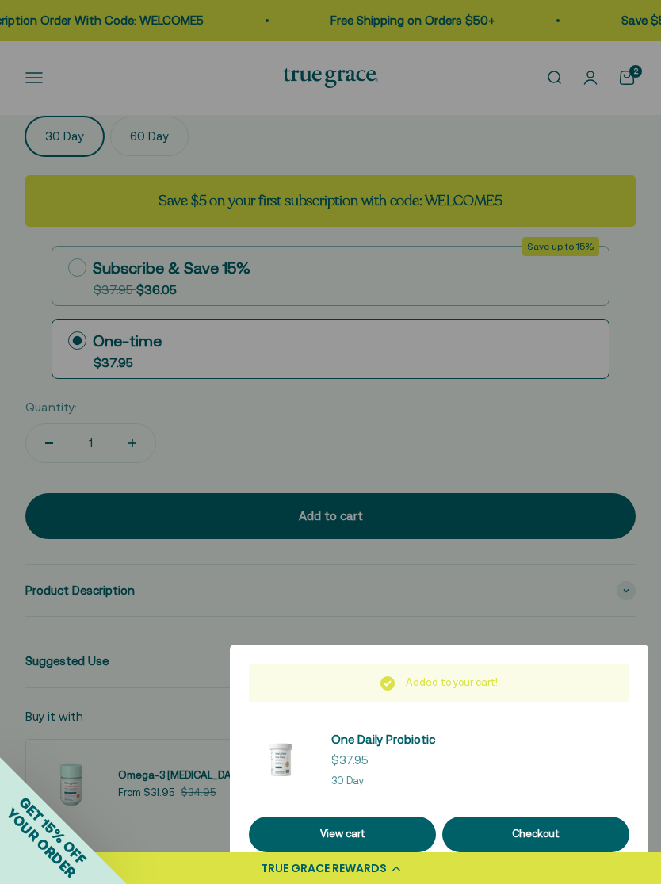
click at [652, 409] on div at bounding box center [330, 442] width 661 height 884
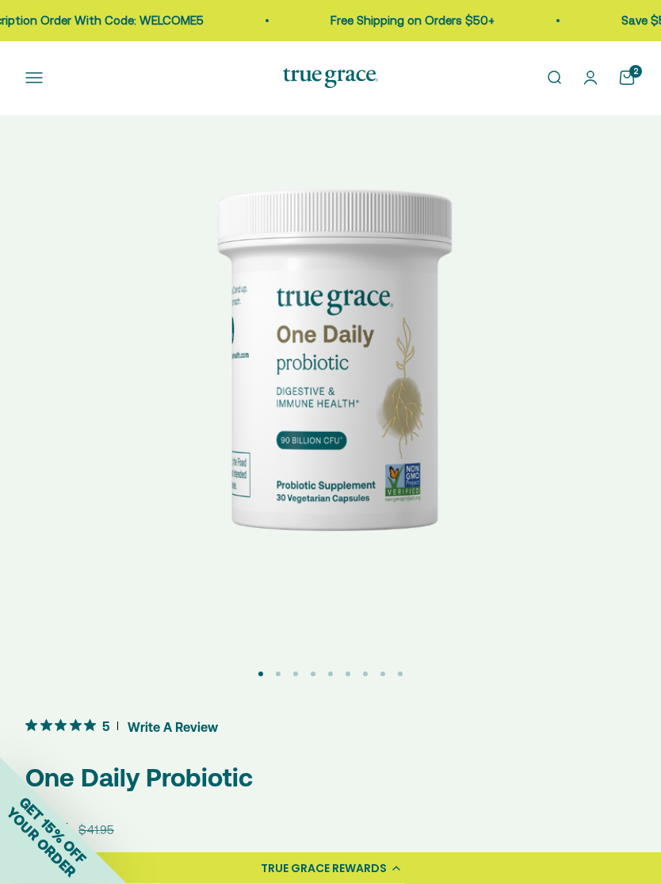
scroll to position [0, 0]
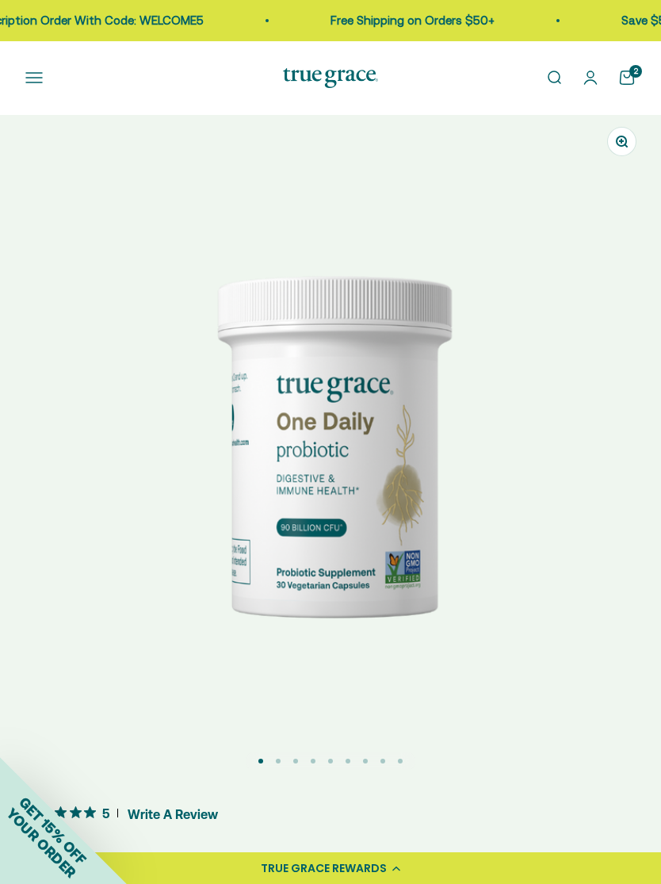
click at [39, 86] on button "Open navigation menu" at bounding box center [33, 77] width 17 height 17
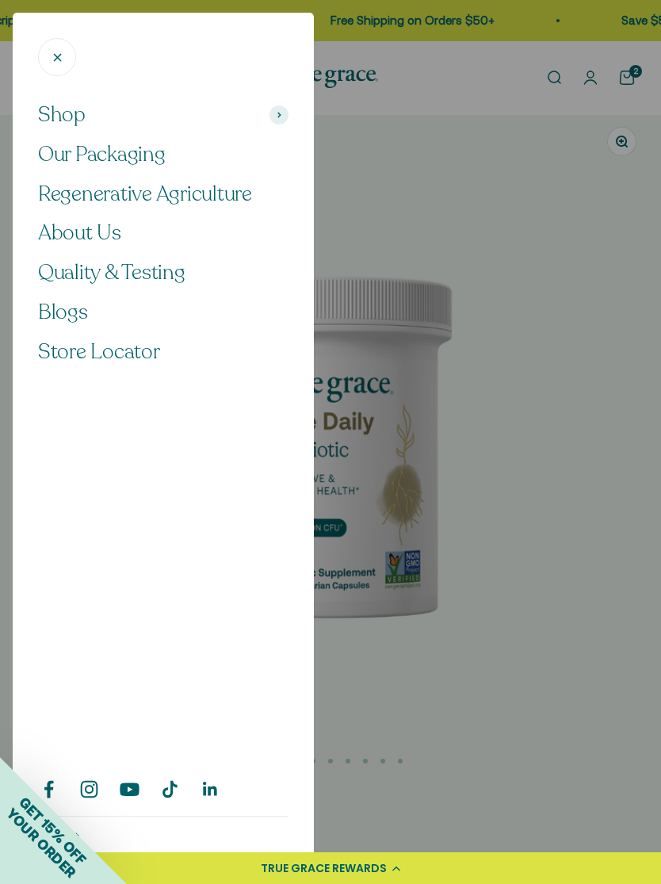
click at [69, 127] on span "Shop" at bounding box center [62, 114] width 48 height 27
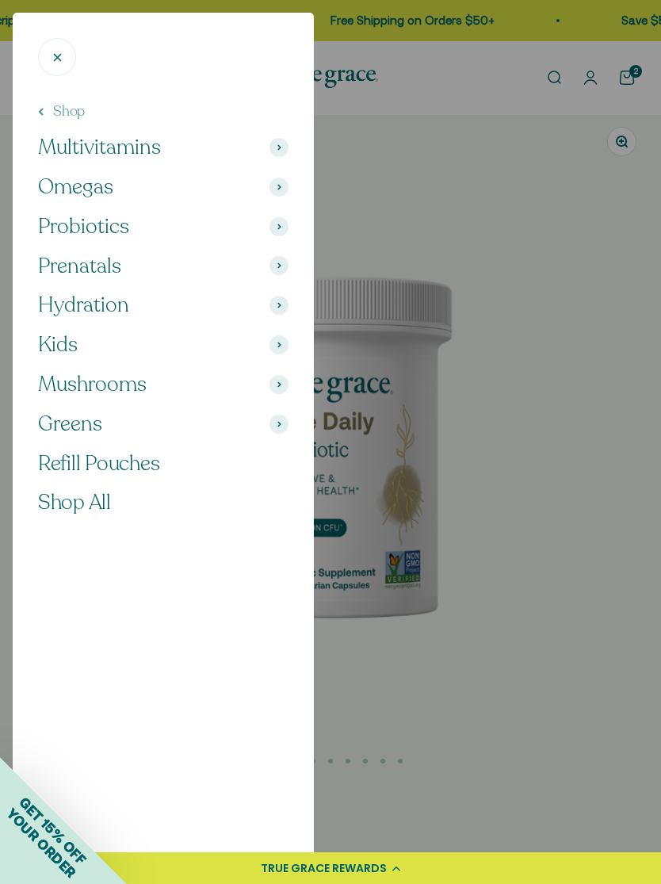
click at [71, 270] on span "Prenatals" at bounding box center [79, 266] width 83 height 27
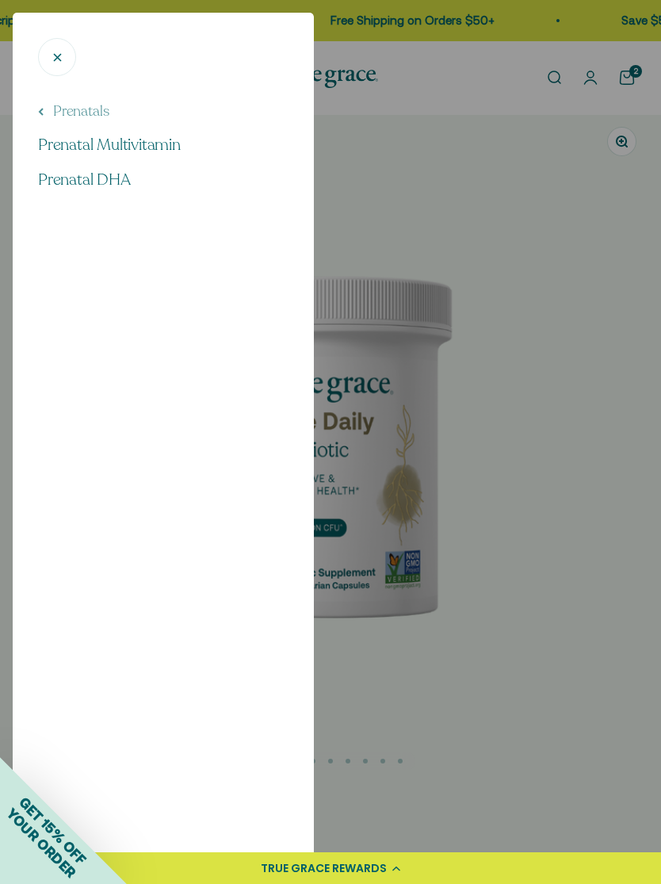
click at [57, 153] on span "Prenatal Multivitamin" at bounding box center [109, 144] width 143 height 21
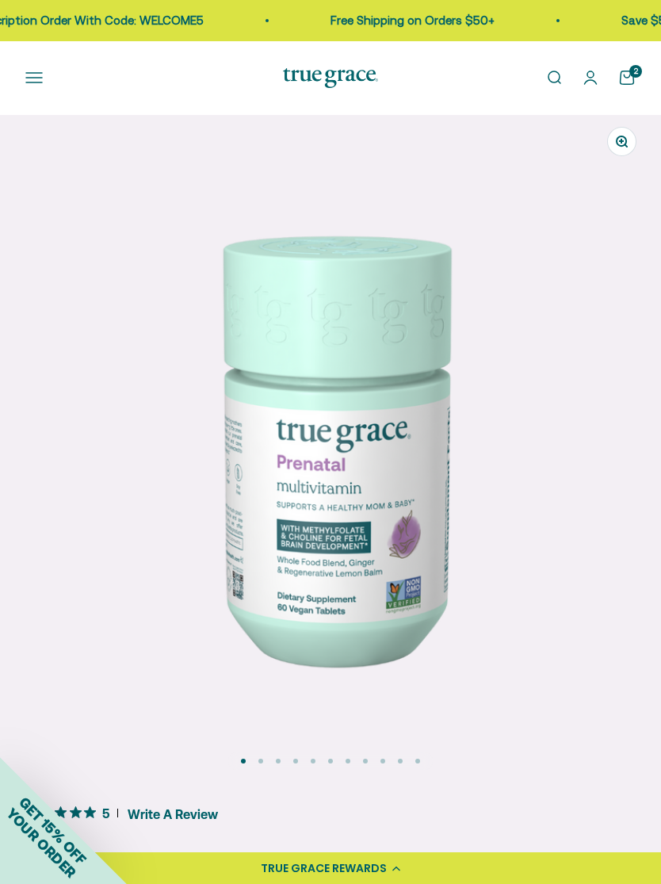
click at [25, 76] on button "Open navigation menu" at bounding box center [33, 77] width 17 height 17
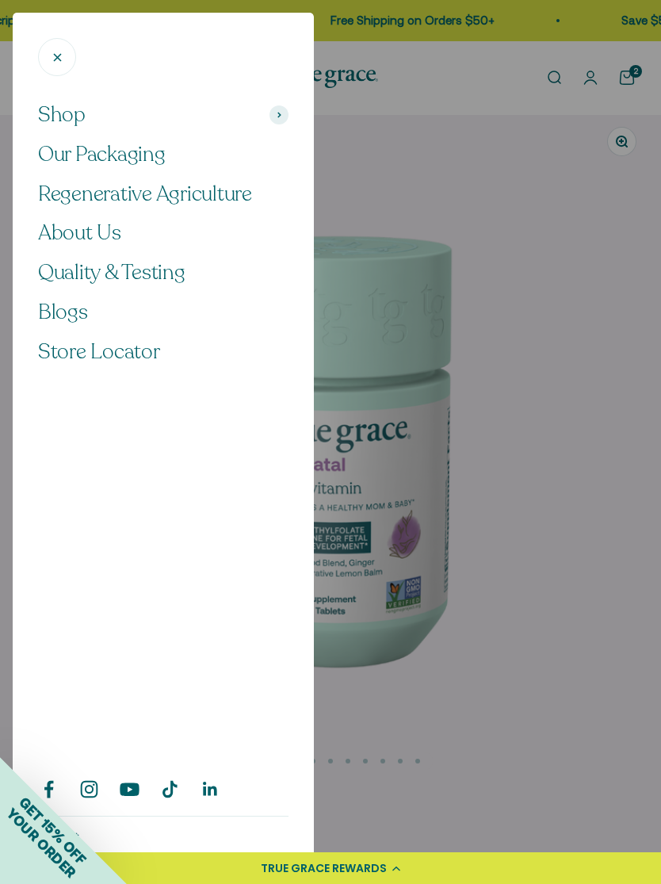
click at [60, 118] on span "Shop" at bounding box center [62, 114] width 48 height 27
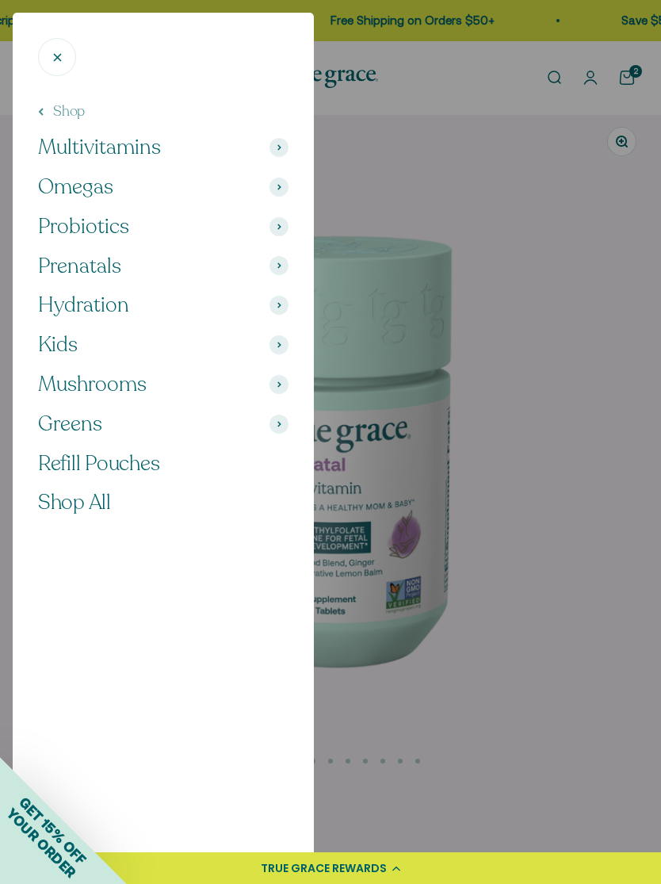
click at [59, 264] on span "Prenatals" at bounding box center [79, 266] width 83 height 27
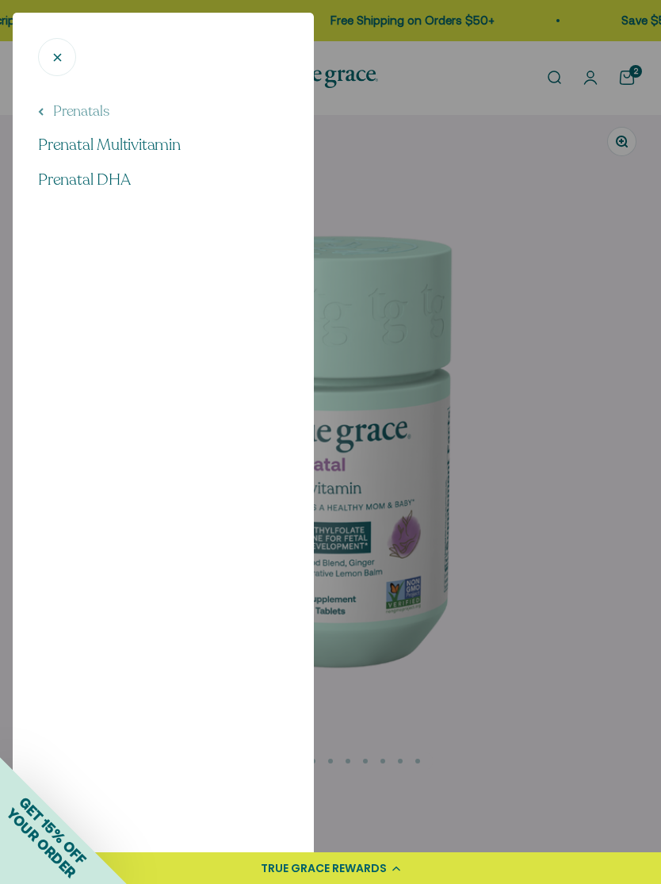
click at [60, 187] on span "Prenatal DHA" at bounding box center [84, 179] width 93 height 21
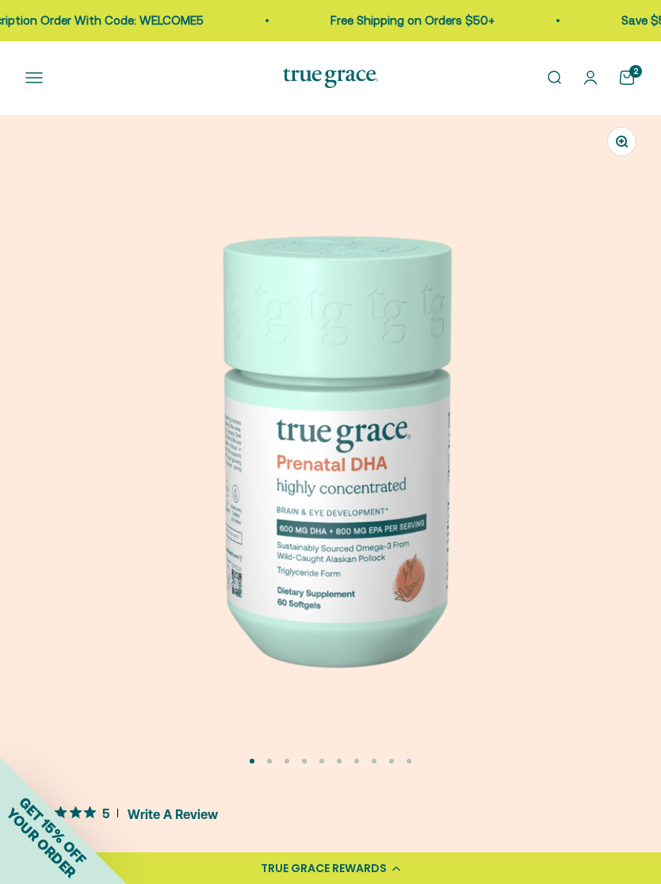
click at [28, 78] on button "Open navigation menu" at bounding box center [33, 77] width 17 height 17
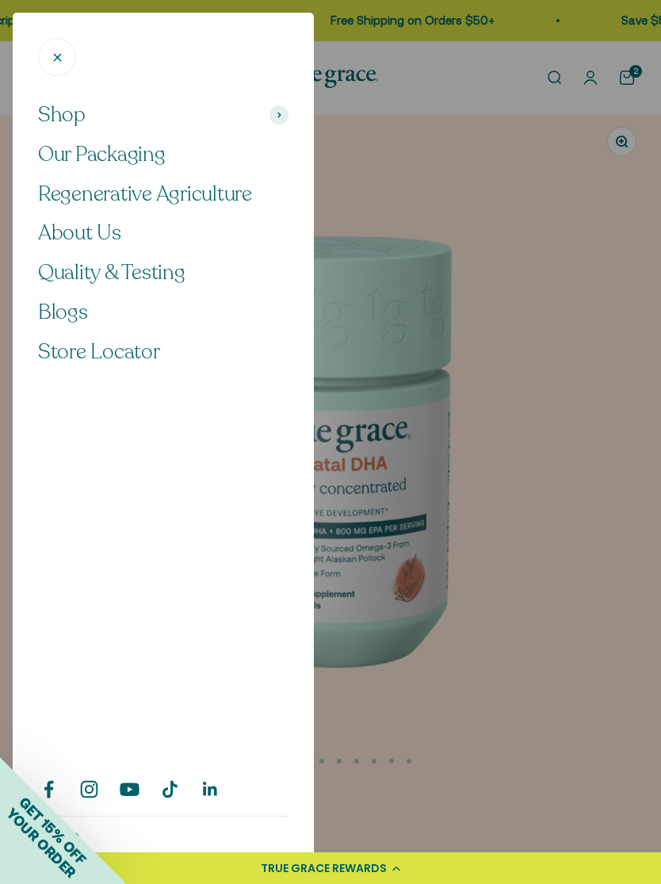
click at [53, 128] on span "Shop" at bounding box center [62, 114] width 48 height 27
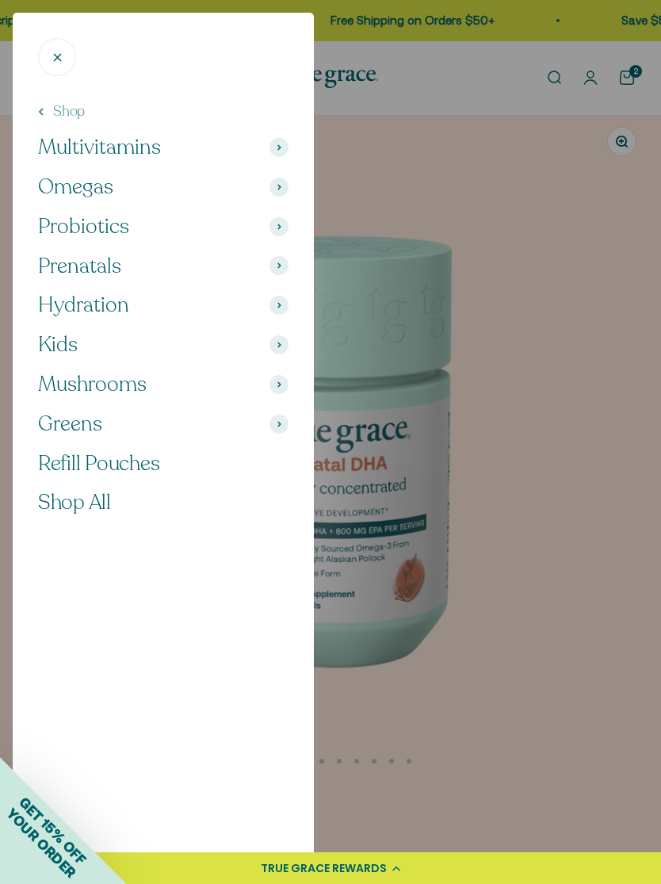
click at [72, 307] on span "Hydration" at bounding box center [83, 305] width 91 height 27
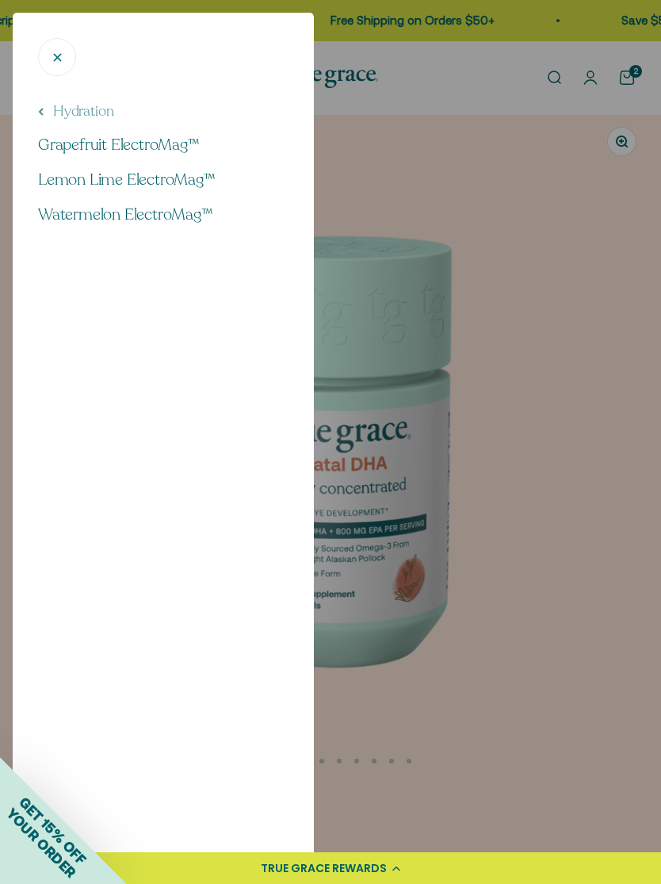
click at [91, 222] on span "Watermelon ElectroMag™" at bounding box center [125, 214] width 175 height 21
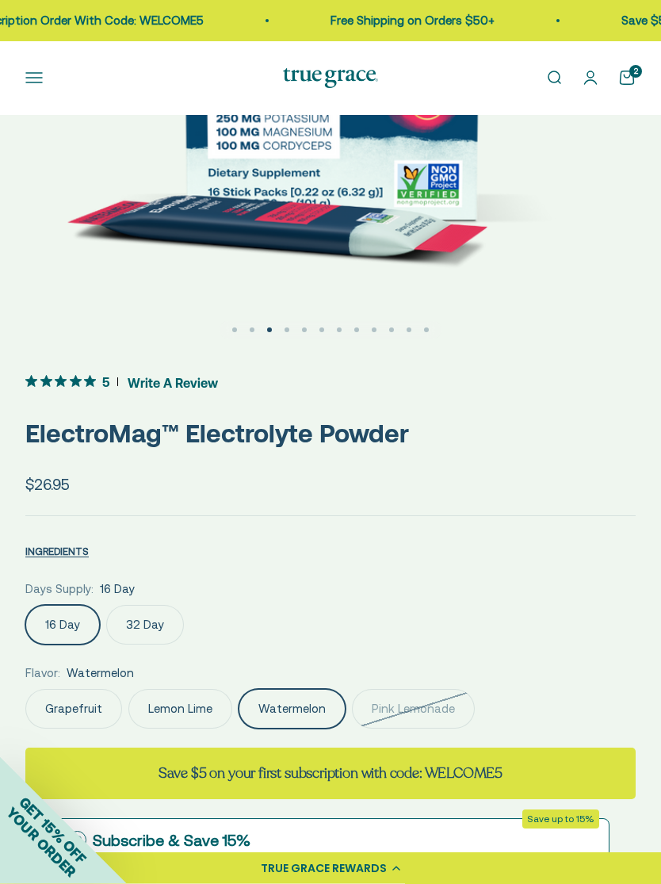
scroll to position [471, 0]
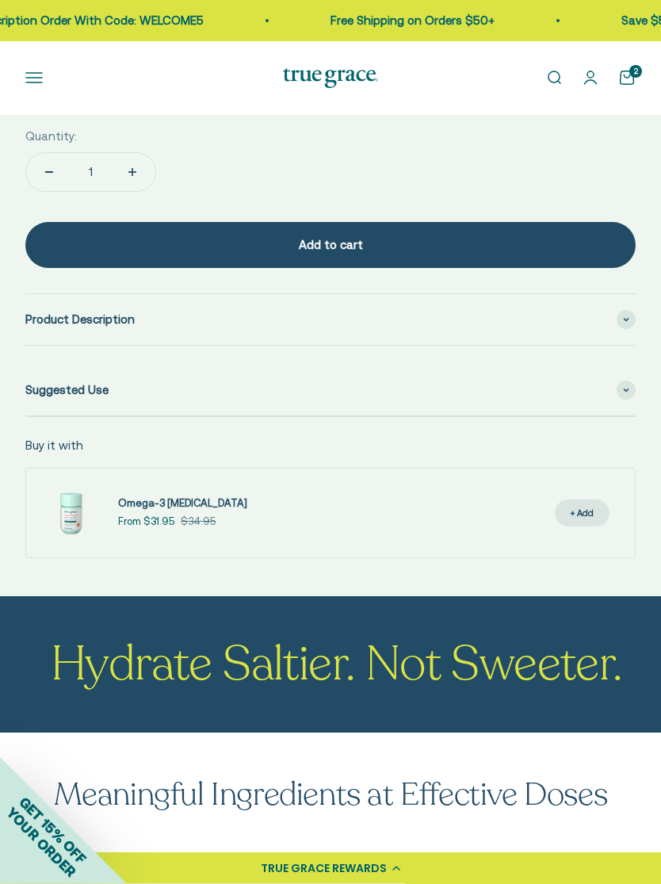
click at [51, 394] on div "Suggested Use" at bounding box center [330, 391] width 611 height 51
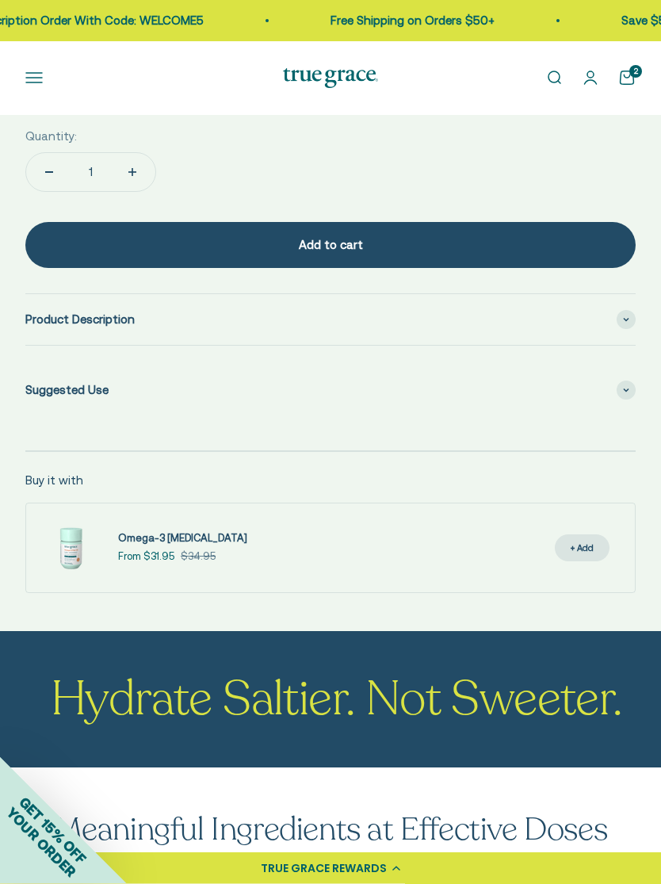
scroll to position [1422, 0]
click at [632, 320] on span at bounding box center [626, 319] width 19 height 19
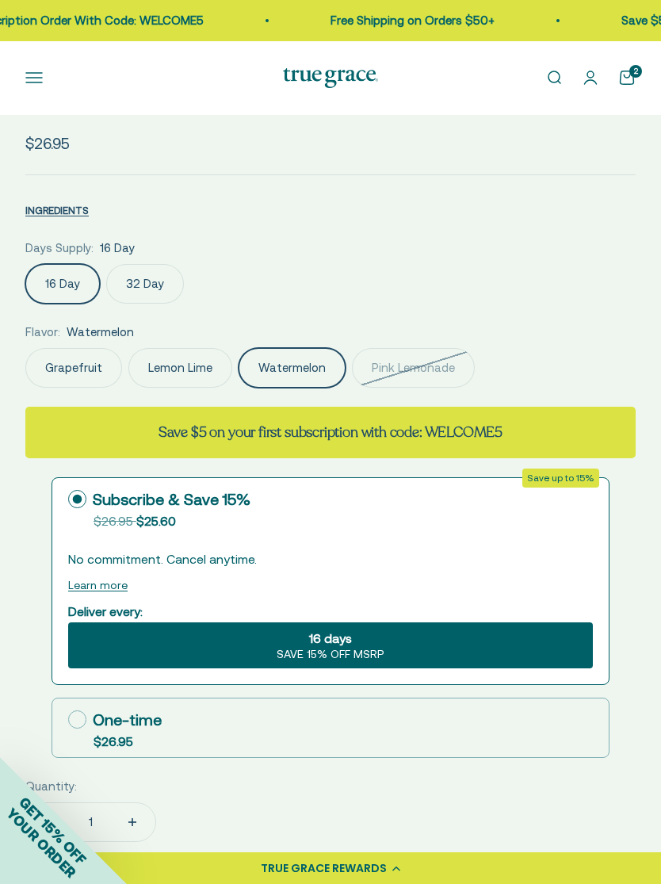
scroll to position [764, 0]
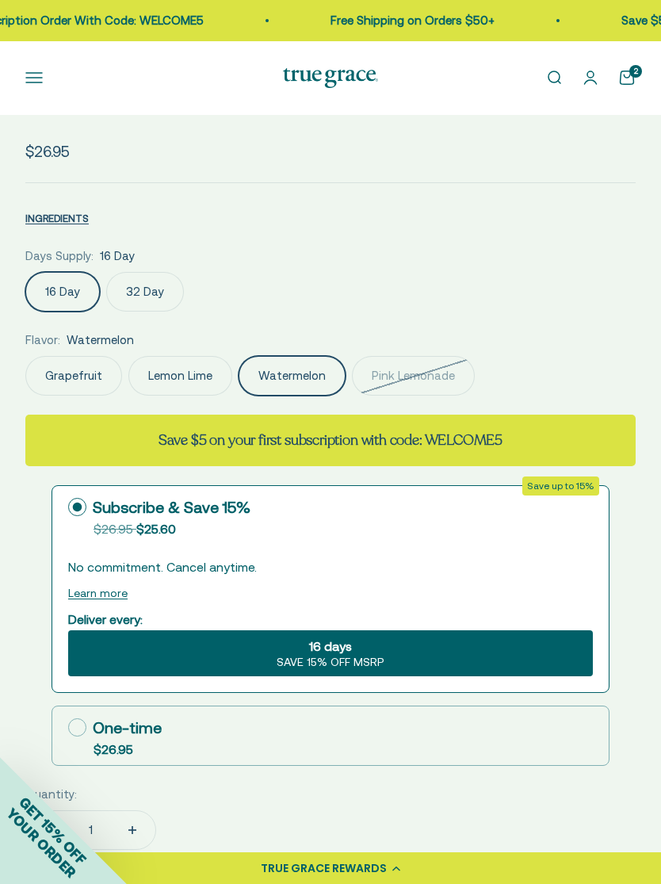
click at [140, 293] on label "32 Day" at bounding box center [145, 292] width 78 height 40
click at [25, 272] on input "32 Day" at bounding box center [25, 271] width 1 height 1
click at [48, 289] on label "16 Day" at bounding box center [62, 292] width 75 height 40
click at [25, 272] on input "16 Day" at bounding box center [25, 271] width 1 height 1
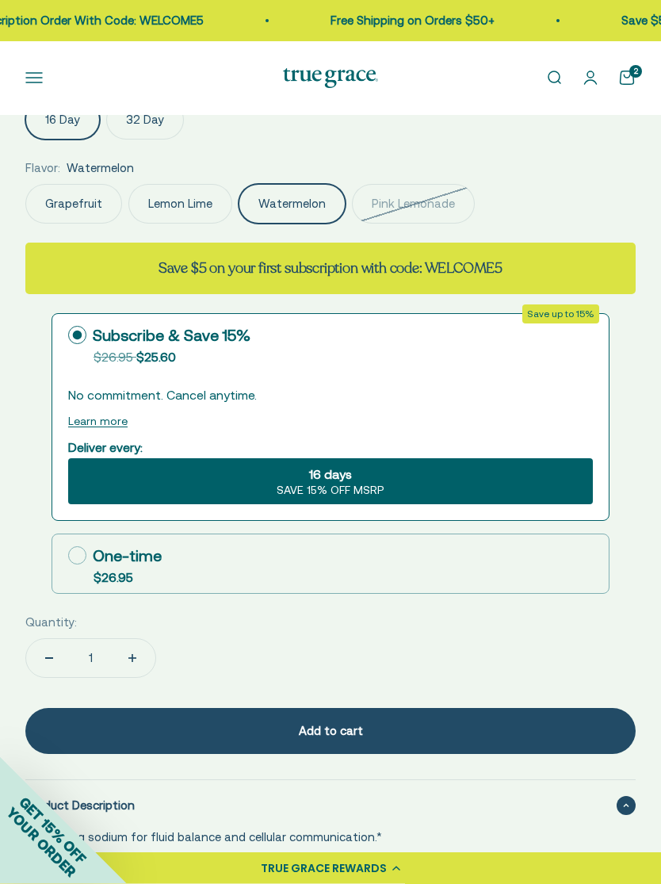
click at [91, 545] on div "One-time" at bounding box center [115, 557] width 94 height 24
click at [68, 556] on input "One-time $26.95" at bounding box center [67, 556] width 1 height 1
radio input "true"
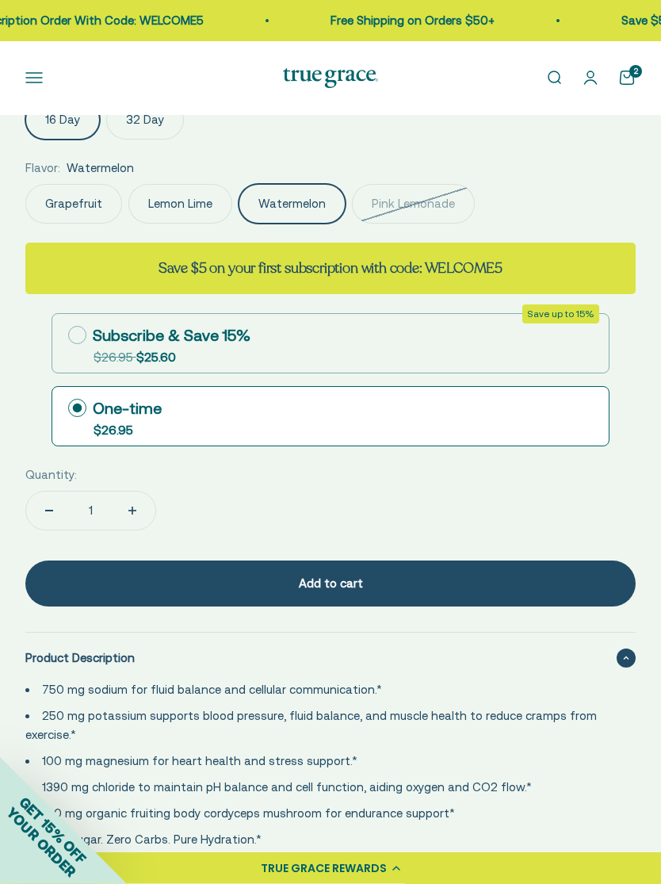
scroll to position [936, 0]
click at [140, 576] on div "Add to cart" at bounding box center [330, 583] width 547 height 19
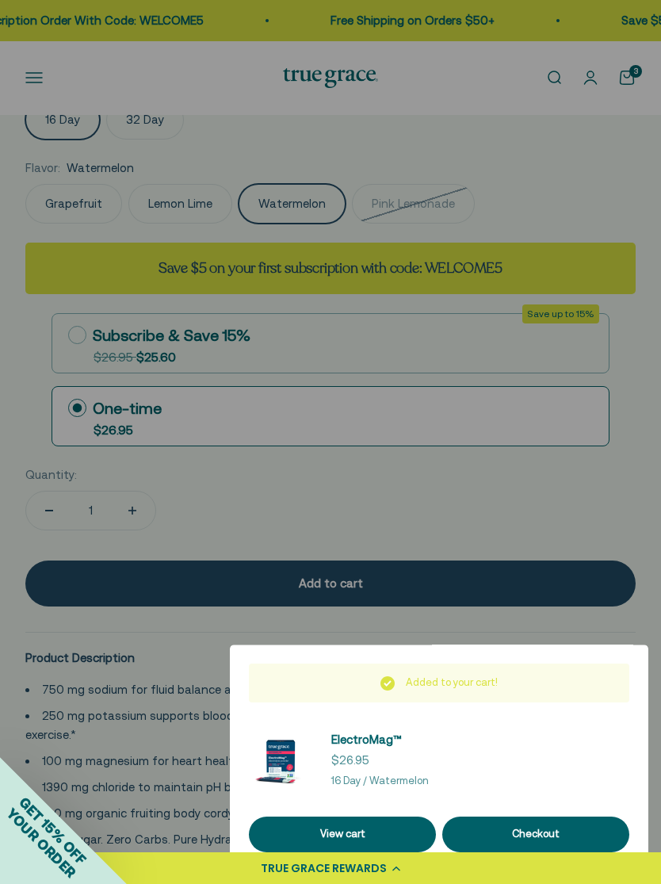
click at [24, 341] on div at bounding box center [330, 442] width 661 height 884
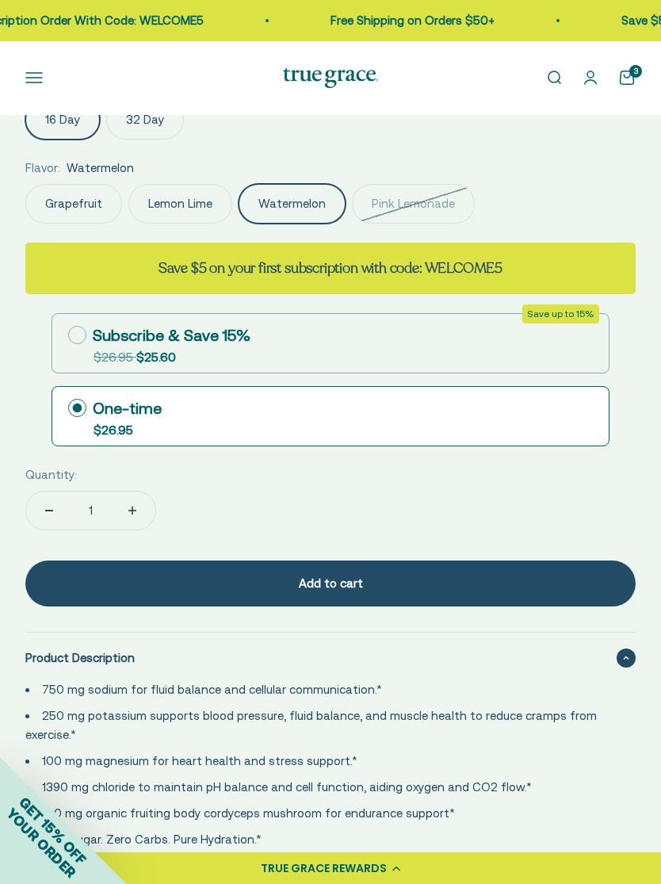
click at [39, 75] on button "Open navigation menu" at bounding box center [33, 77] width 17 height 17
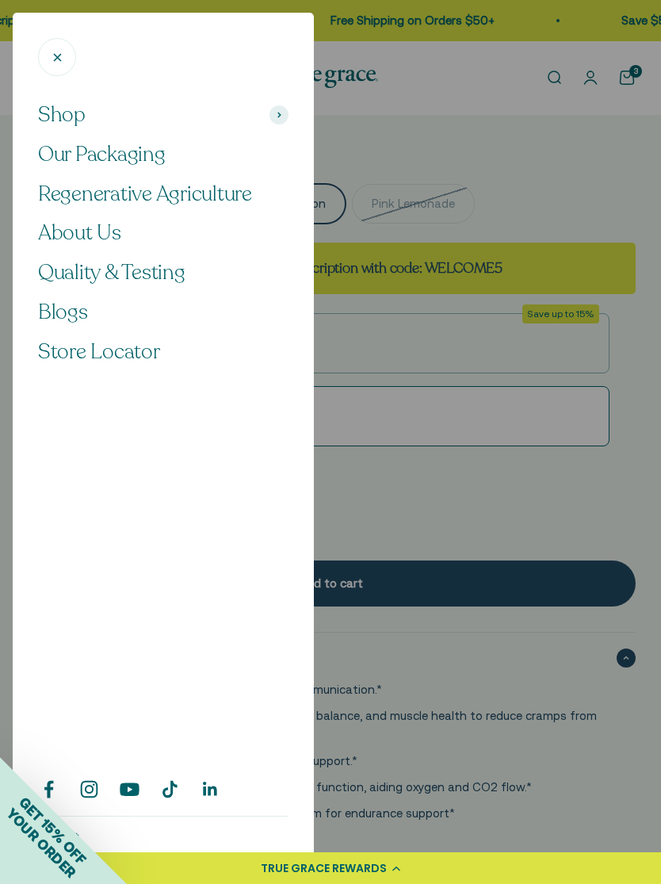
click at [64, 122] on span "Shop" at bounding box center [62, 114] width 48 height 27
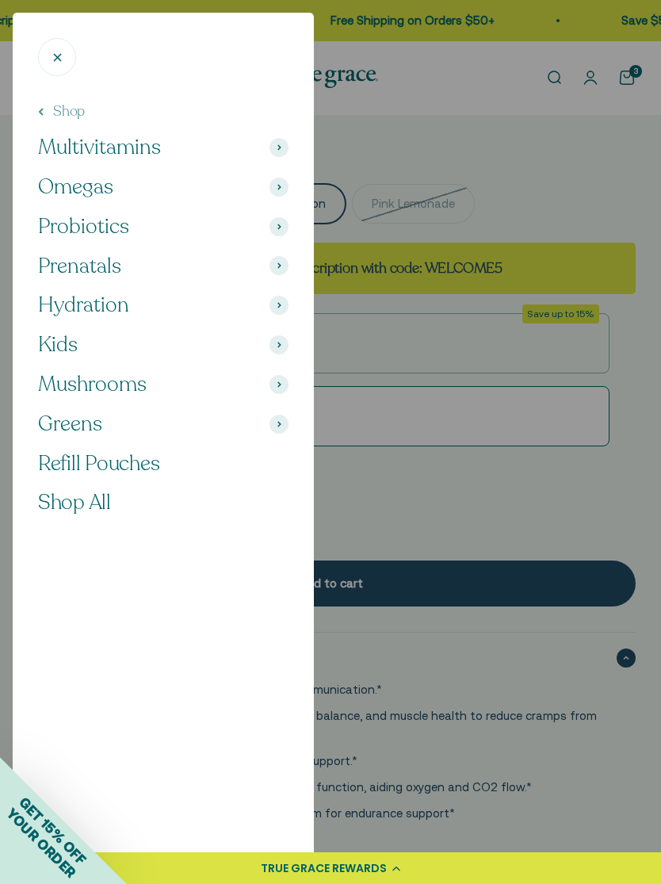
click at [128, 392] on span "Mushrooms" at bounding box center [92, 384] width 109 height 27
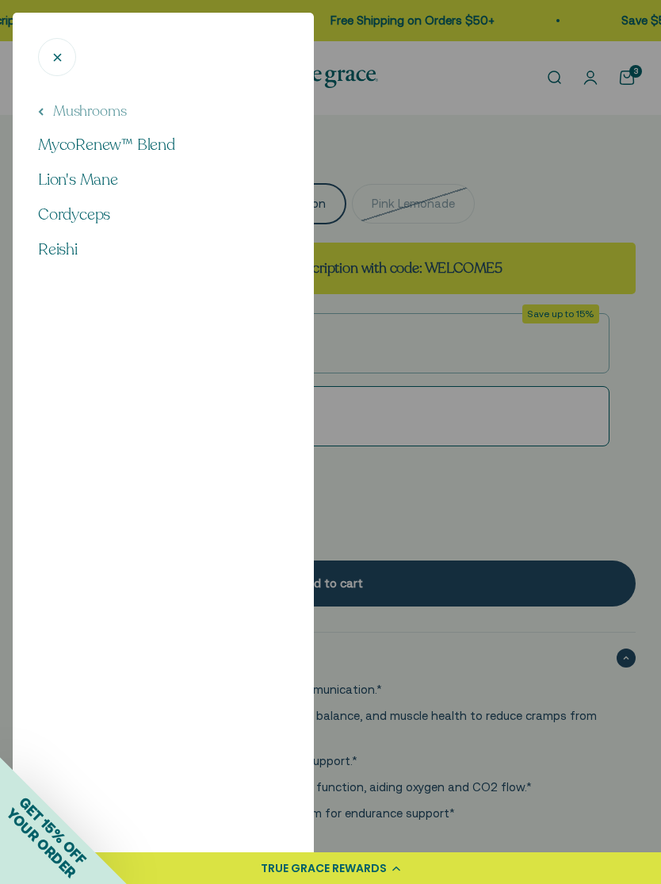
click at [53, 220] on span "Cordyceps" at bounding box center [74, 214] width 72 height 21
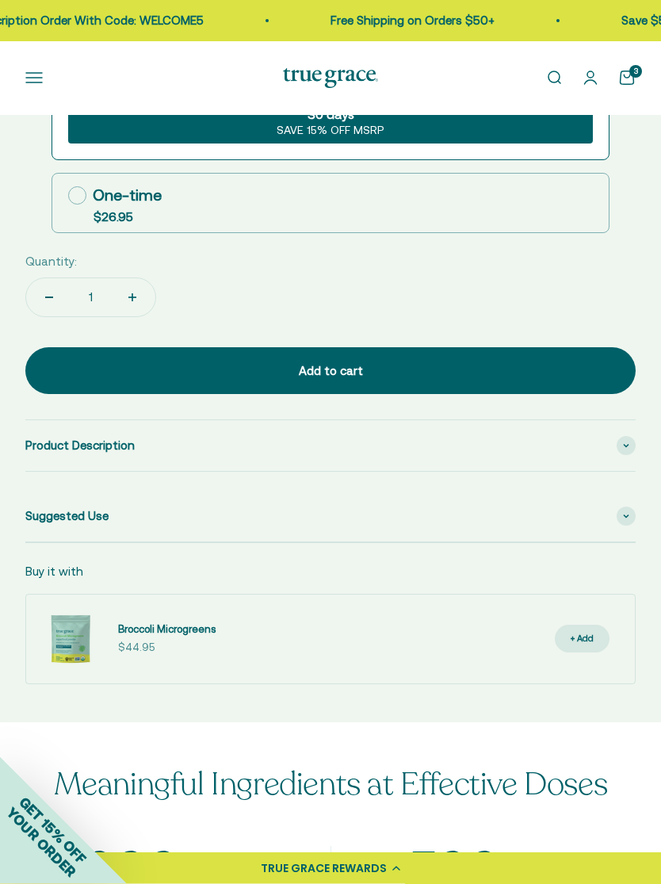
scroll to position [1238, 0]
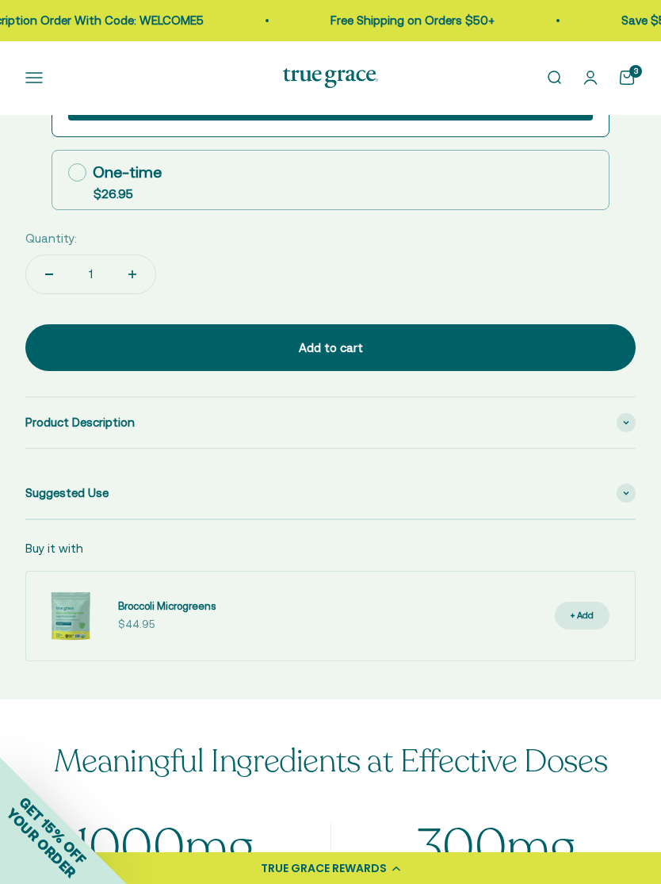
click at [627, 491] on icon at bounding box center [626, 493] width 6 height 5
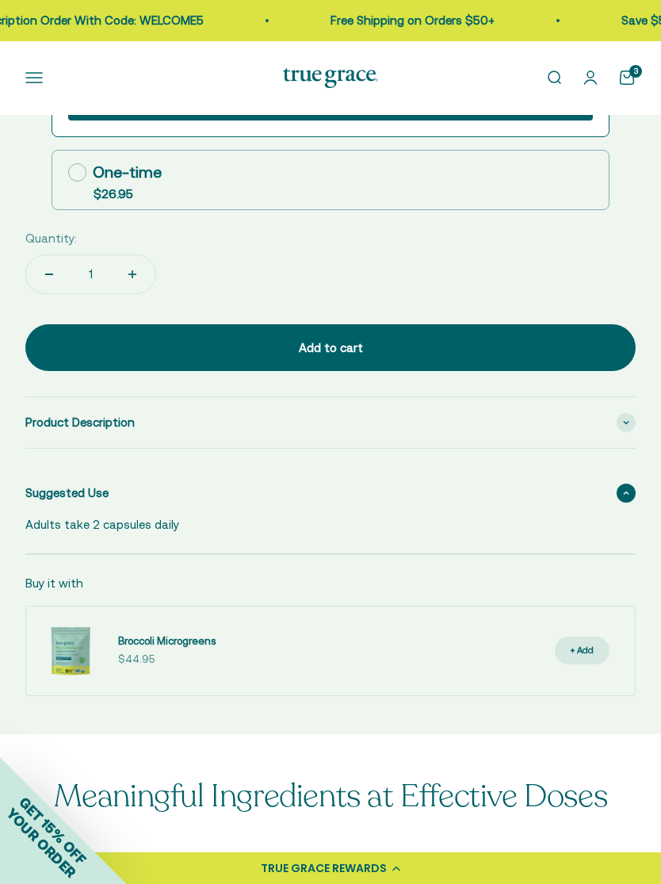
click at [614, 421] on div "Product Description" at bounding box center [330, 422] width 611 height 51
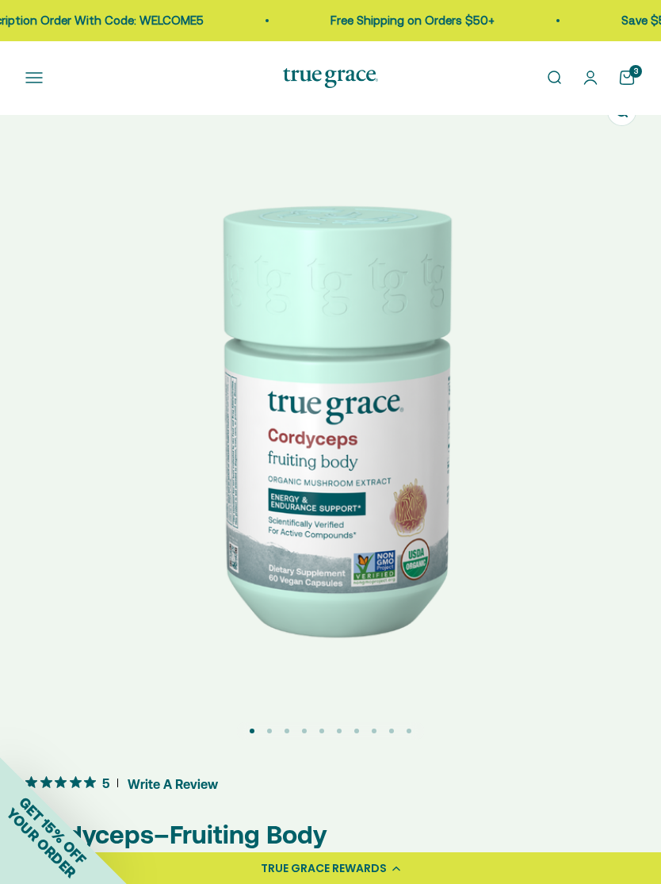
scroll to position [0, 0]
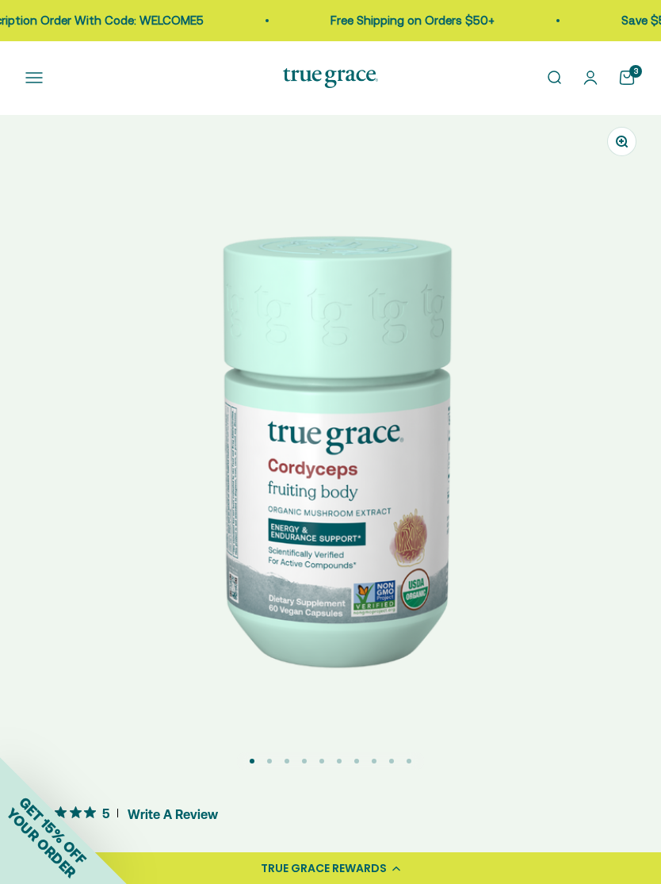
click at [27, 86] on button "Open navigation menu" at bounding box center [33, 77] width 17 height 17
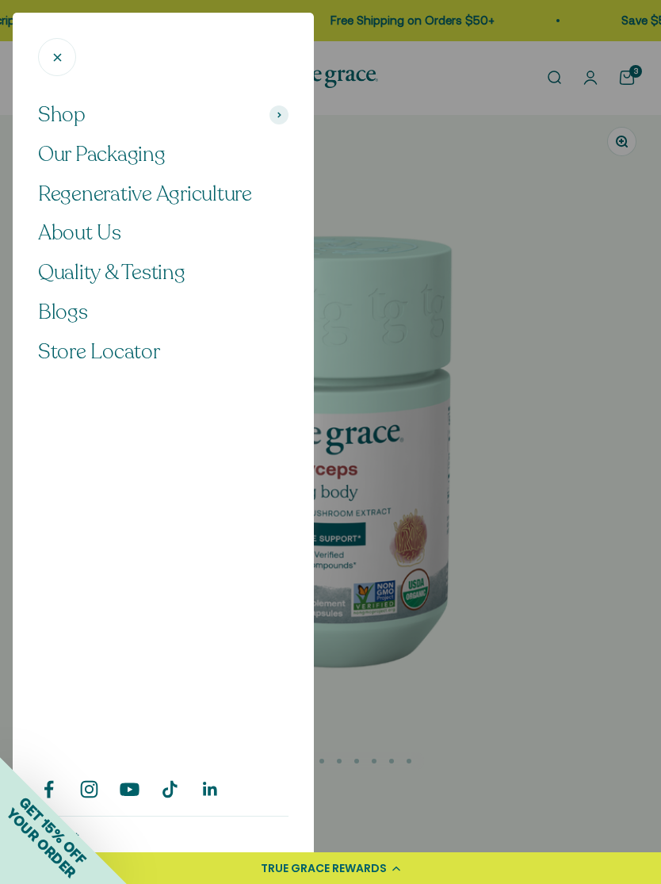
click at [57, 121] on span "Shop" at bounding box center [62, 114] width 48 height 27
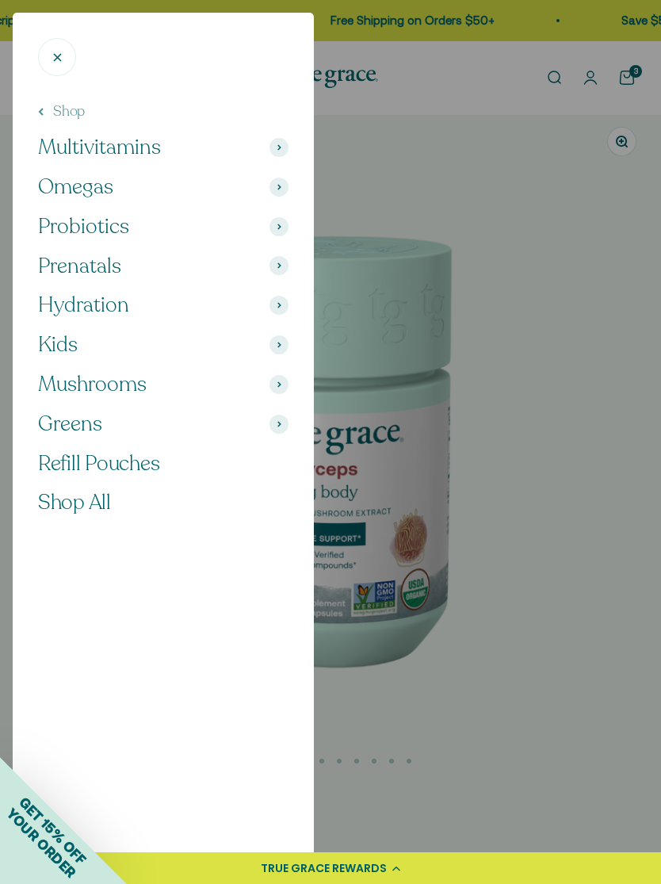
click at [57, 420] on span "Greens" at bounding box center [70, 424] width 64 height 27
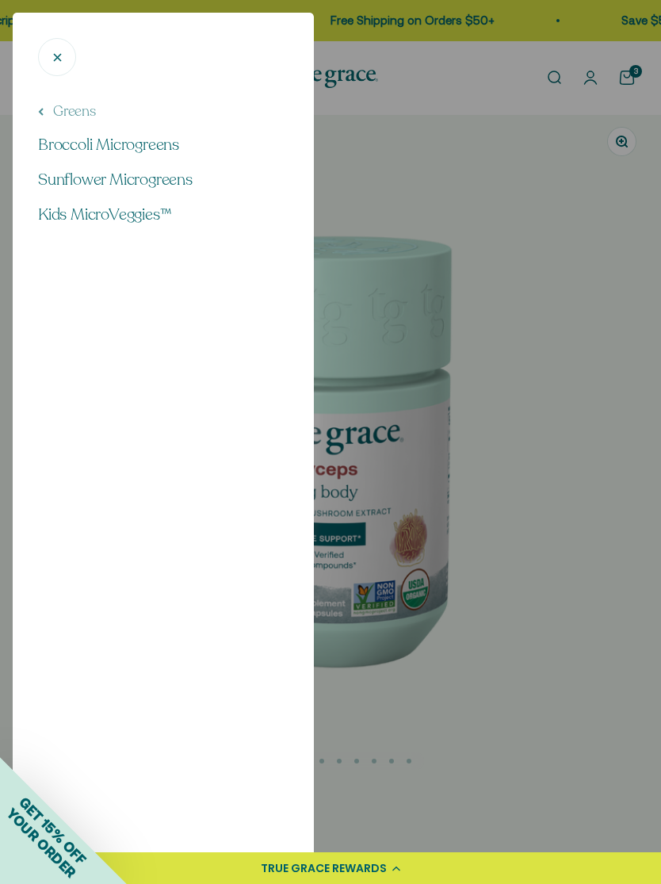
click at [54, 147] on span "Broccoli Microgreens" at bounding box center [108, 144] width 141 height 21
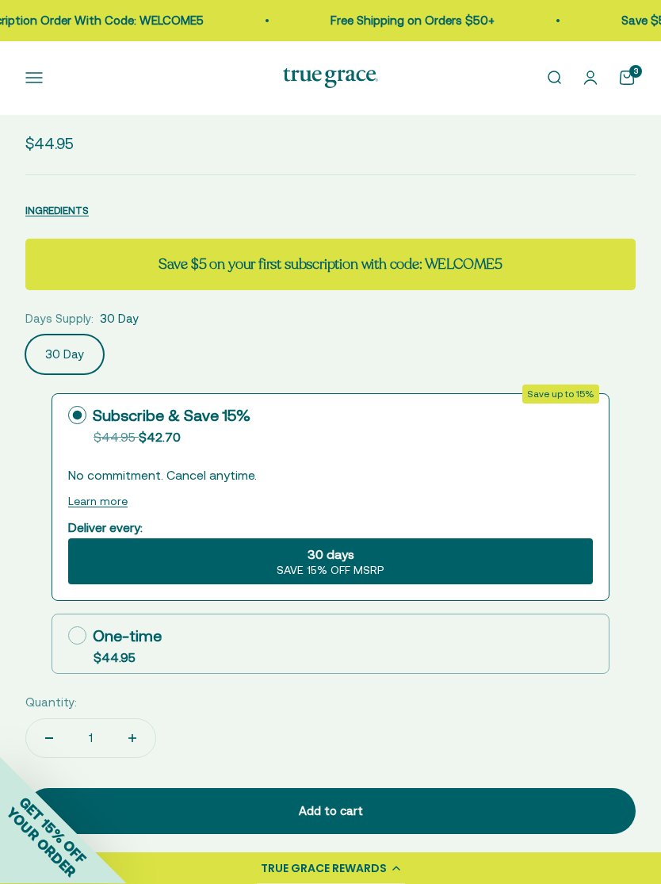
scroll to position [789, 0]
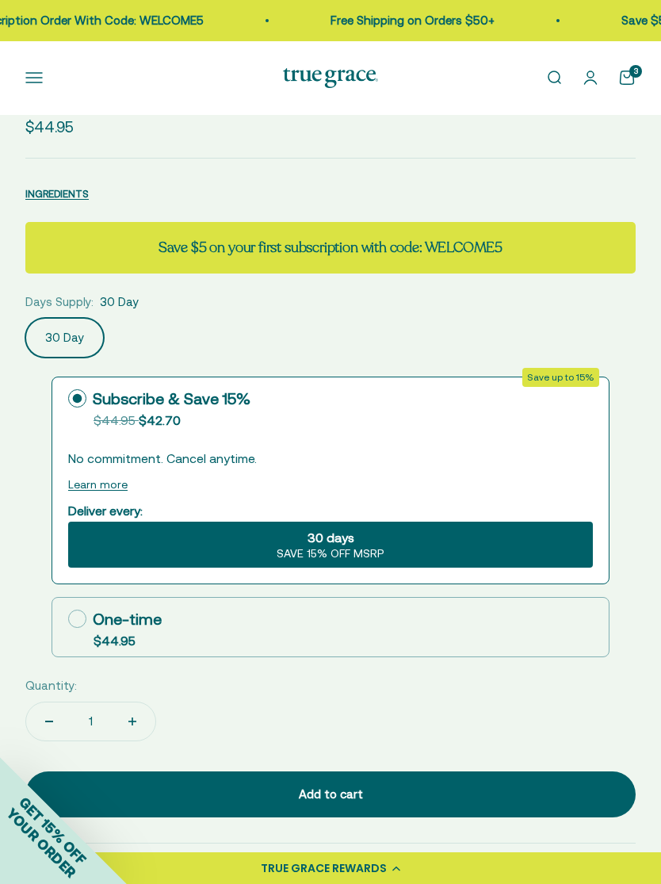
click at [426, 641] on label "One-time $44.95" at bounding box center [330, 627] width 557 height 59
click at [68, 619] on input "One-time $44.95" at bounding box center [67, 618] width 1 height 1
radio input "true"
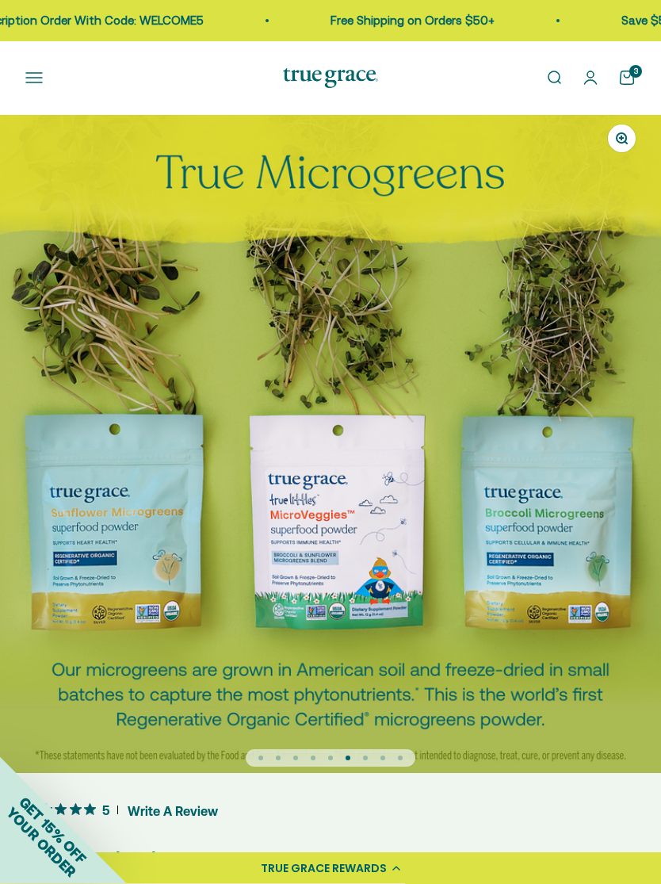
scroll to position [0, 0]
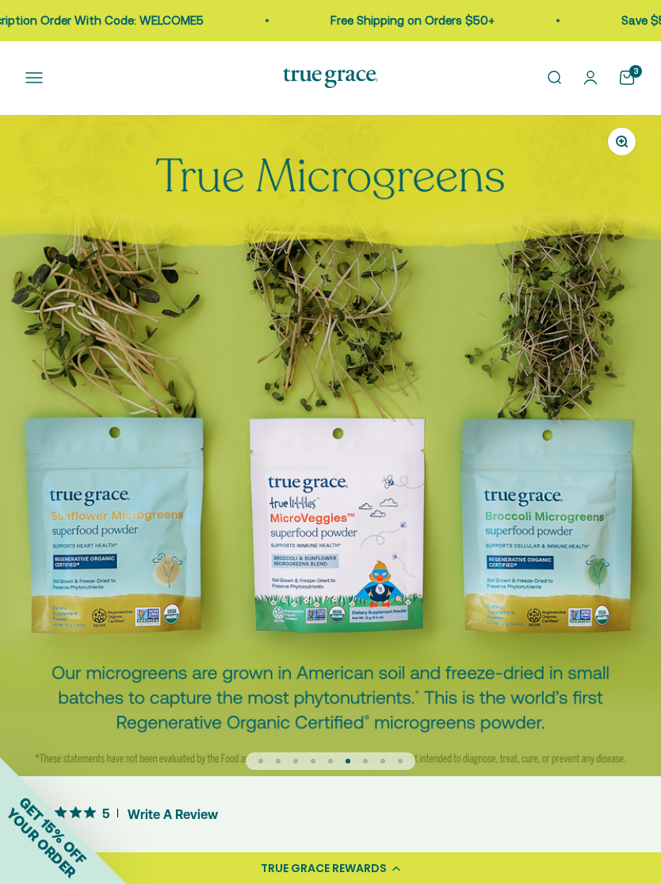
click at [0, 0] on slot "3" at bounding box center [0, 0] width 0 height 0
